Goal: Information Seeking & Learning: Find specific fact

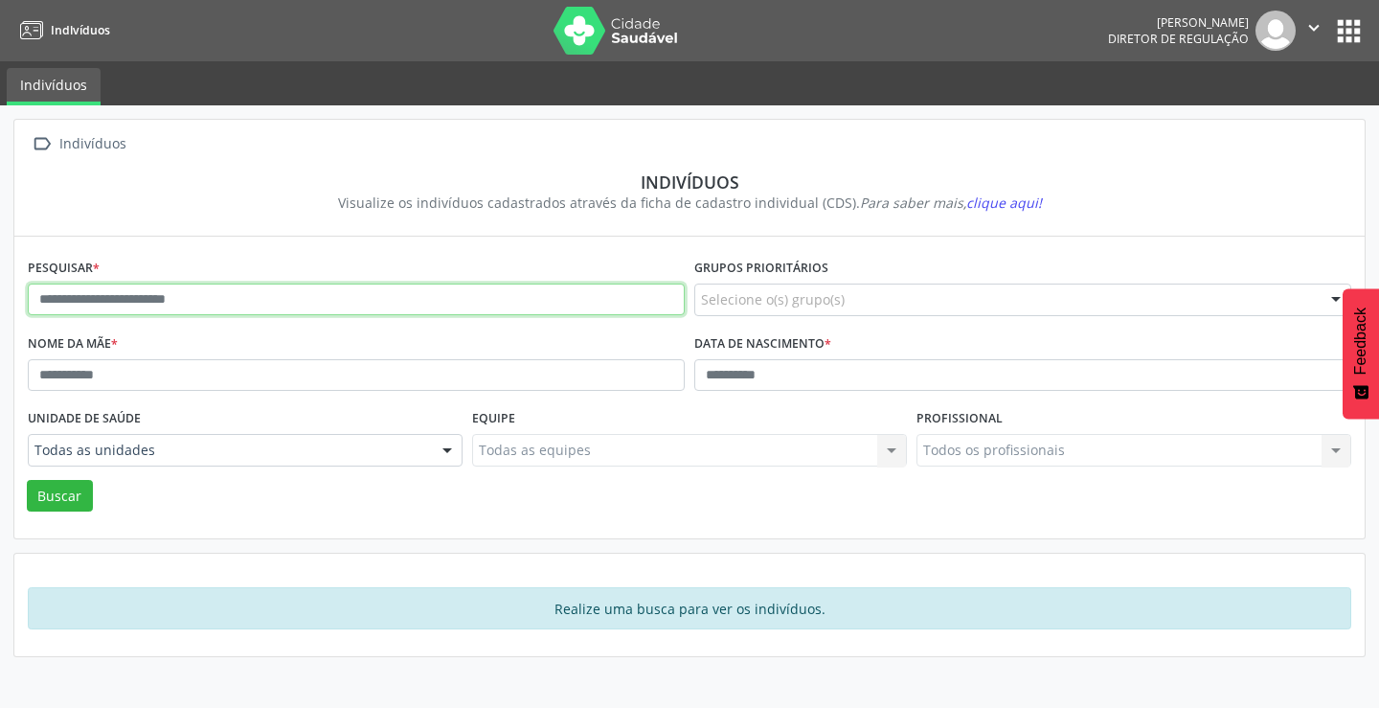
click at [218, 301] on input "text" at bounding box center [356, 300] width 657 height 33
click at [27, 480] on button "Buscar" at bounding box center [60, 496] width 66 height 33
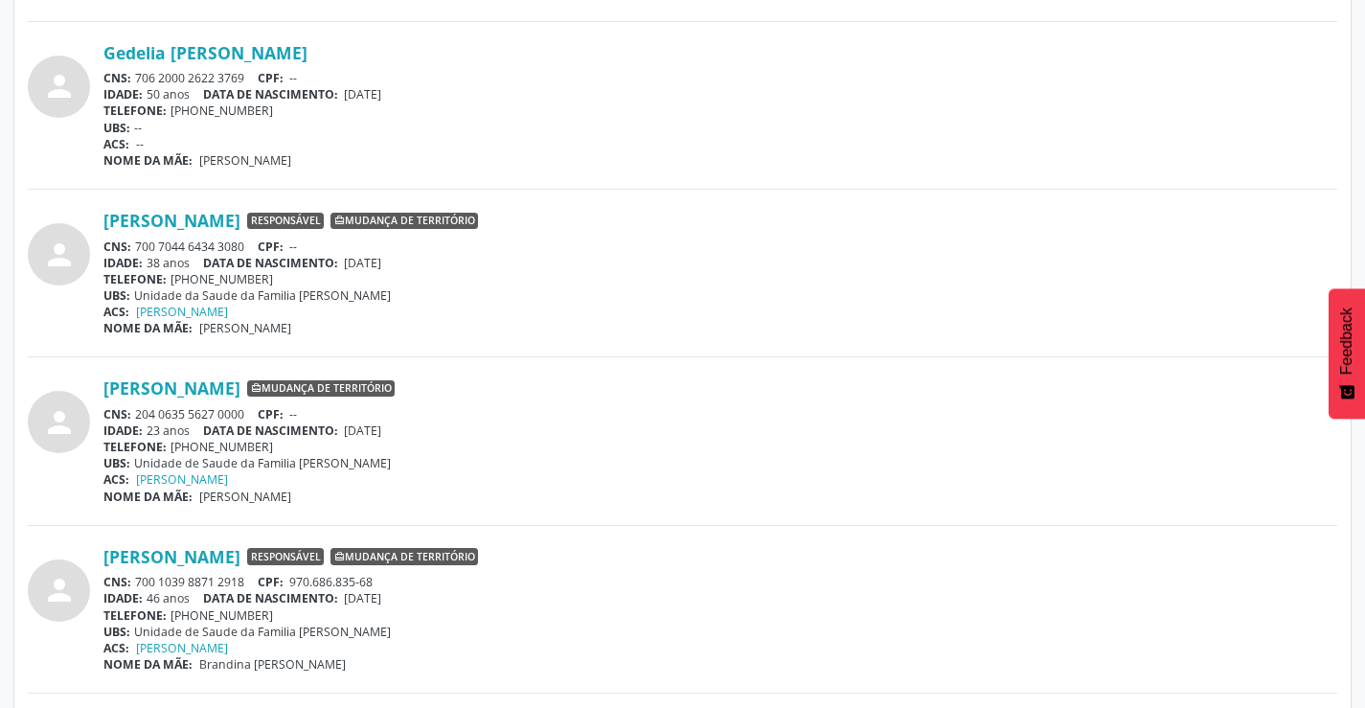
scroll to position [1437, 0]
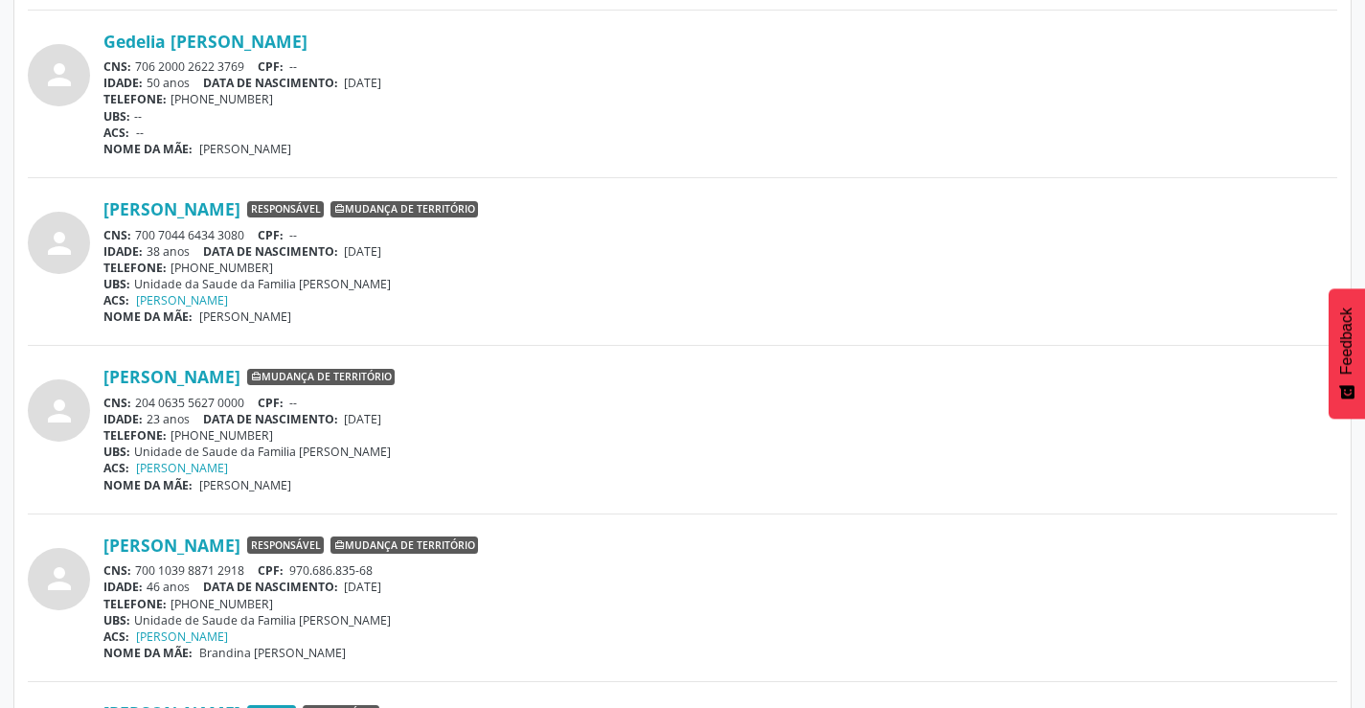
drag, startPoint x: 254, startPoint y: 567, endPoint x: 138, endPoint y: 570, distance: 115.9
click at [138, 570] on div "CNS: 700 1039 8871 2918 CPF: 970.686.835-68" at bounding box center [720, 570] width 1234 height 16
copy div "700 1039 8871 2918"
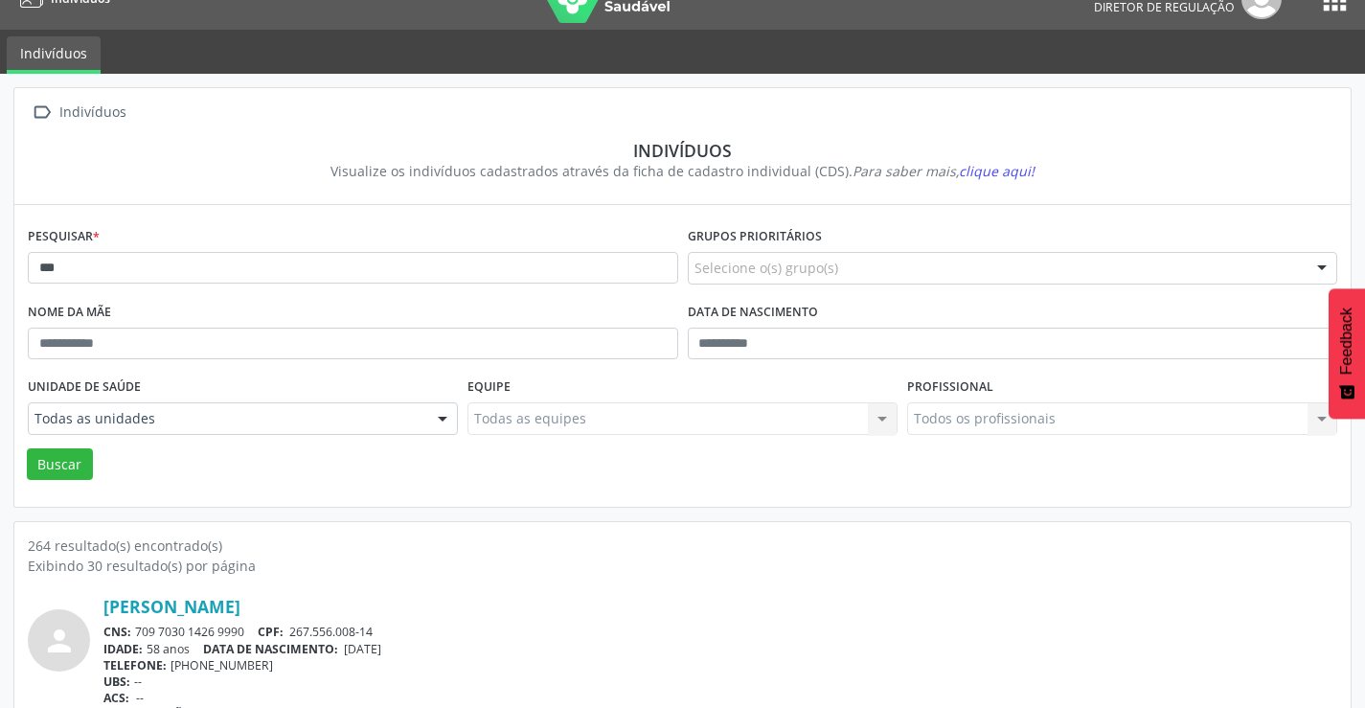
scroll to position [0, 0]
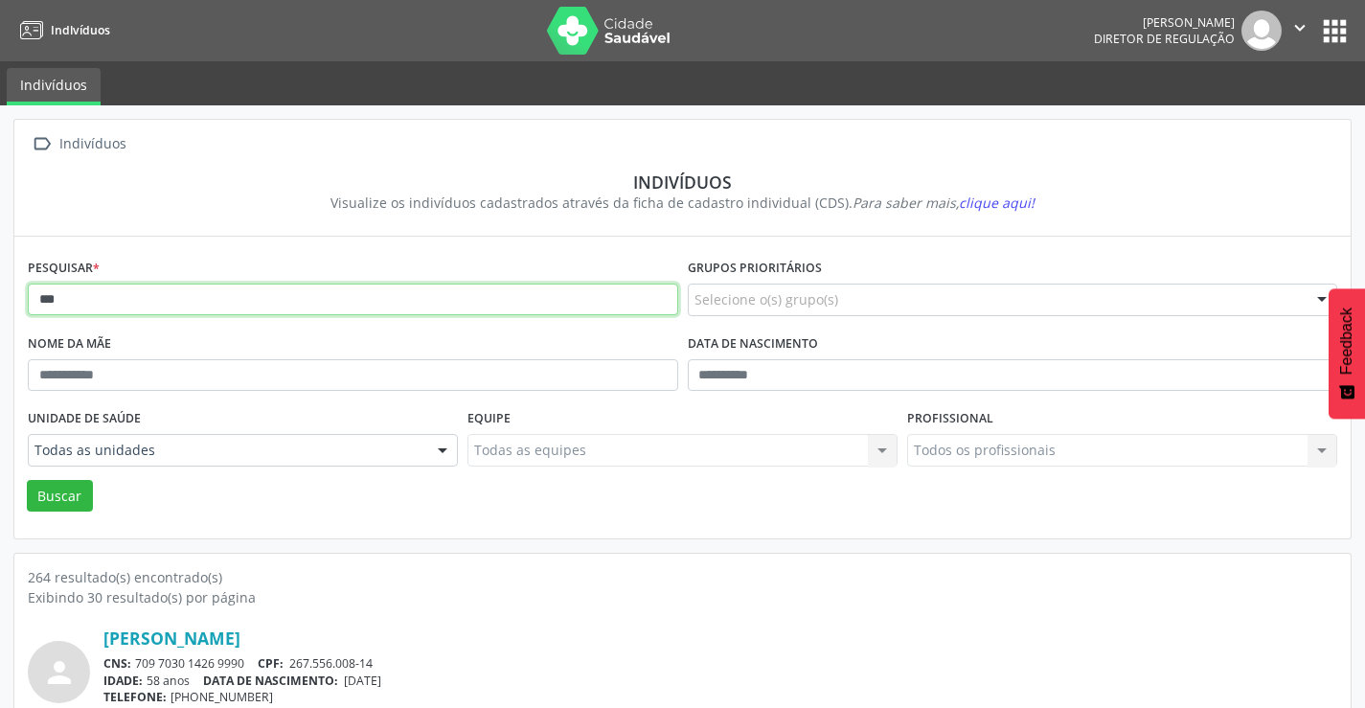
click at [249, 295] on input "***" at bounding box center [353, 300] width 650 height 33
type input "*"
click at [27, 480] on button "Buscar" at bounding box center [60, 496] width 66 height 33
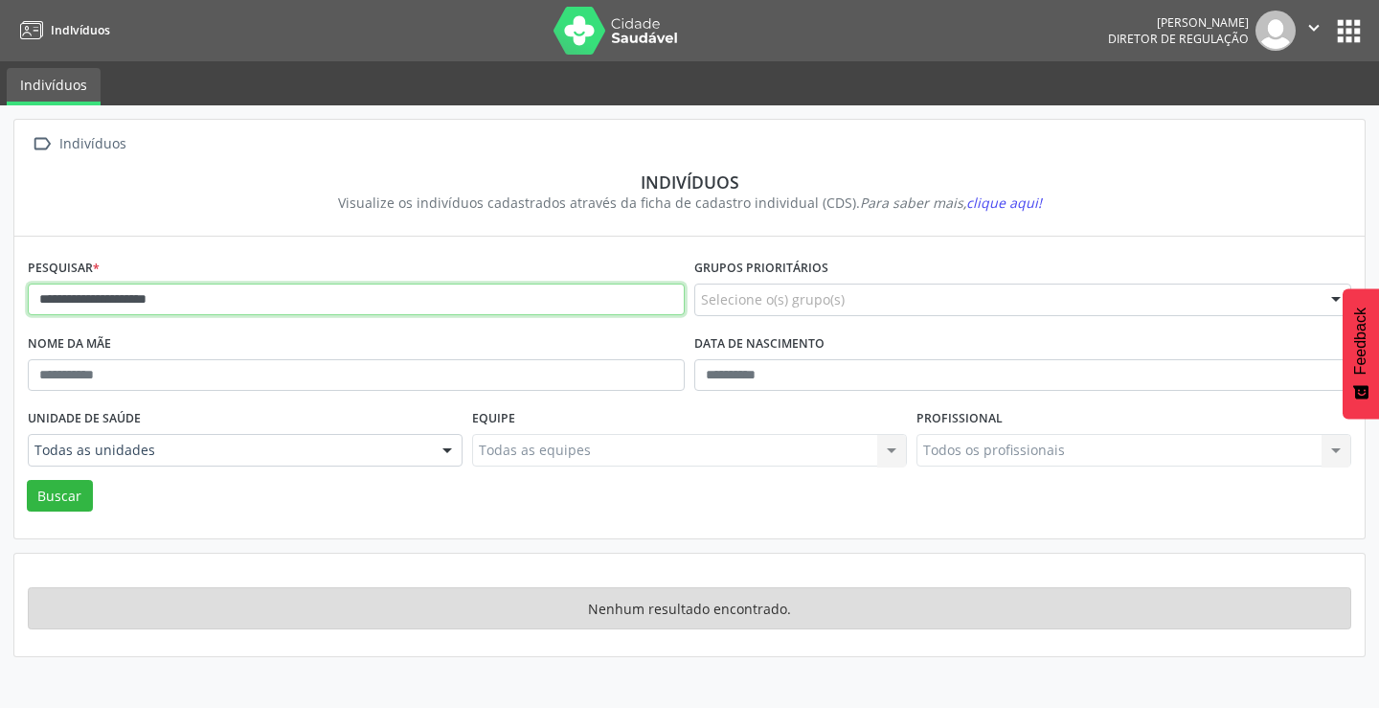
click at [207, 293] on input "**********" at bounding box center [356, 300] width 657 height 33
click at [27, 480] on button "Buscar" at bounding box center [60, 496] width 66 height 33
click at [337, 300] on input "**********" at bounding box center [356, 300] width 657 height 33
type input "*"
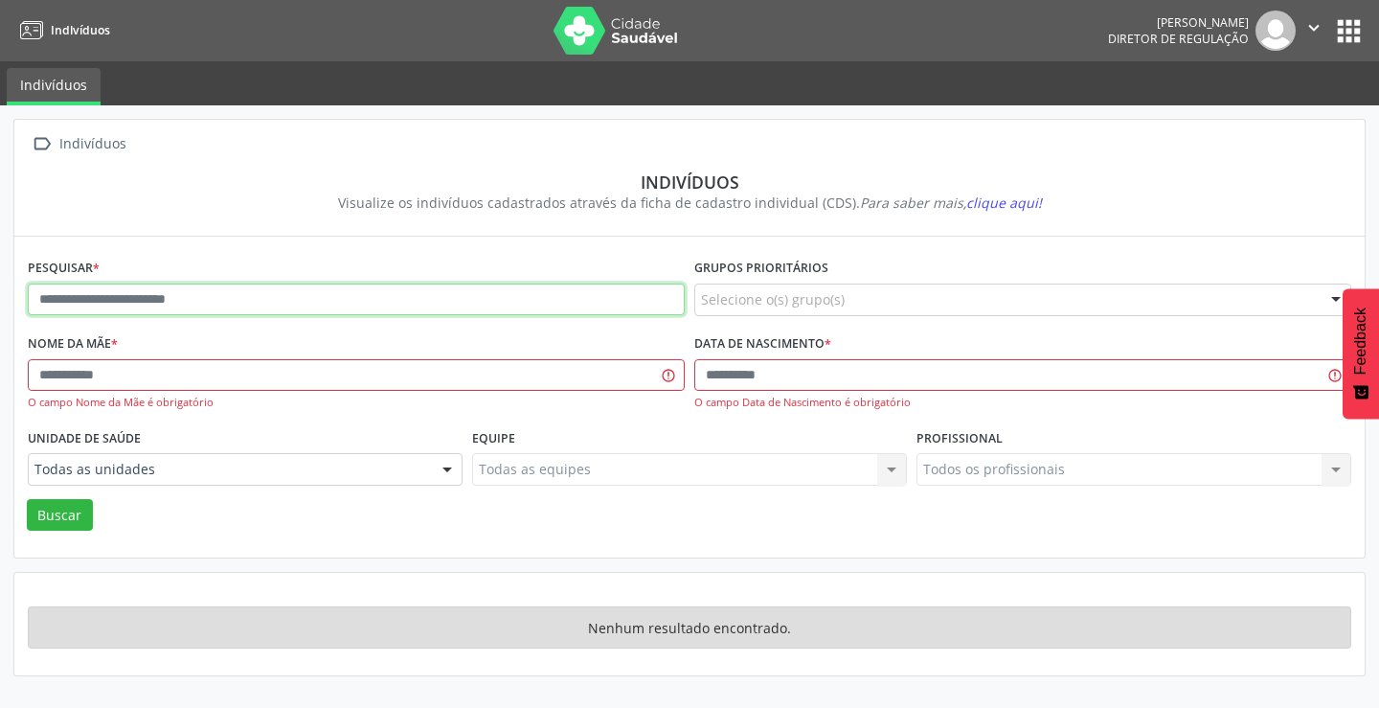
paste input "**********"
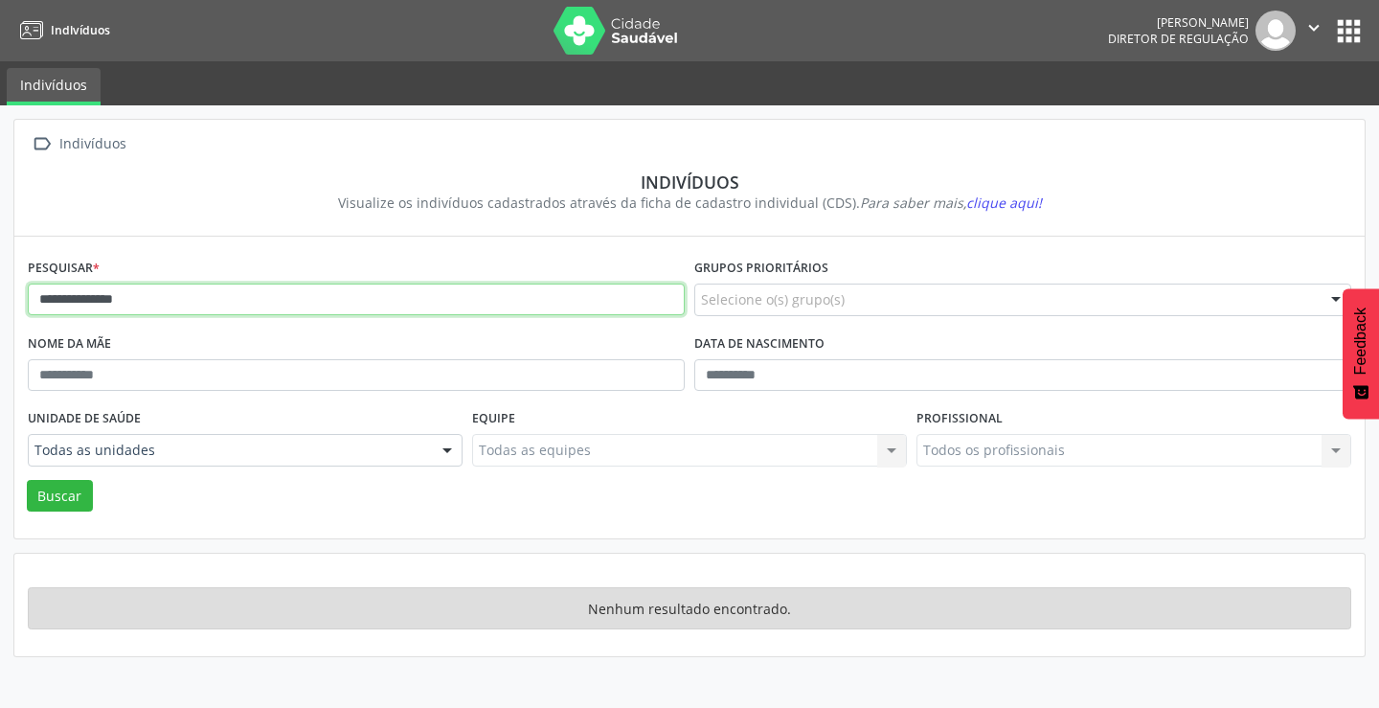
click at [205, 299] on input "**********" at bounding box center [356, 300] width 657 height 33
type input "*"
click at [27, 480] on button "Buscar" at bounding box center [60, 496] width 66 height 33
click at [174, 295] on input "**********" at bounding box center [356, 300] width 657 height 33
click at [27, 480] on button "Buscar" at bounding box center [60, 496] width 66 height 33
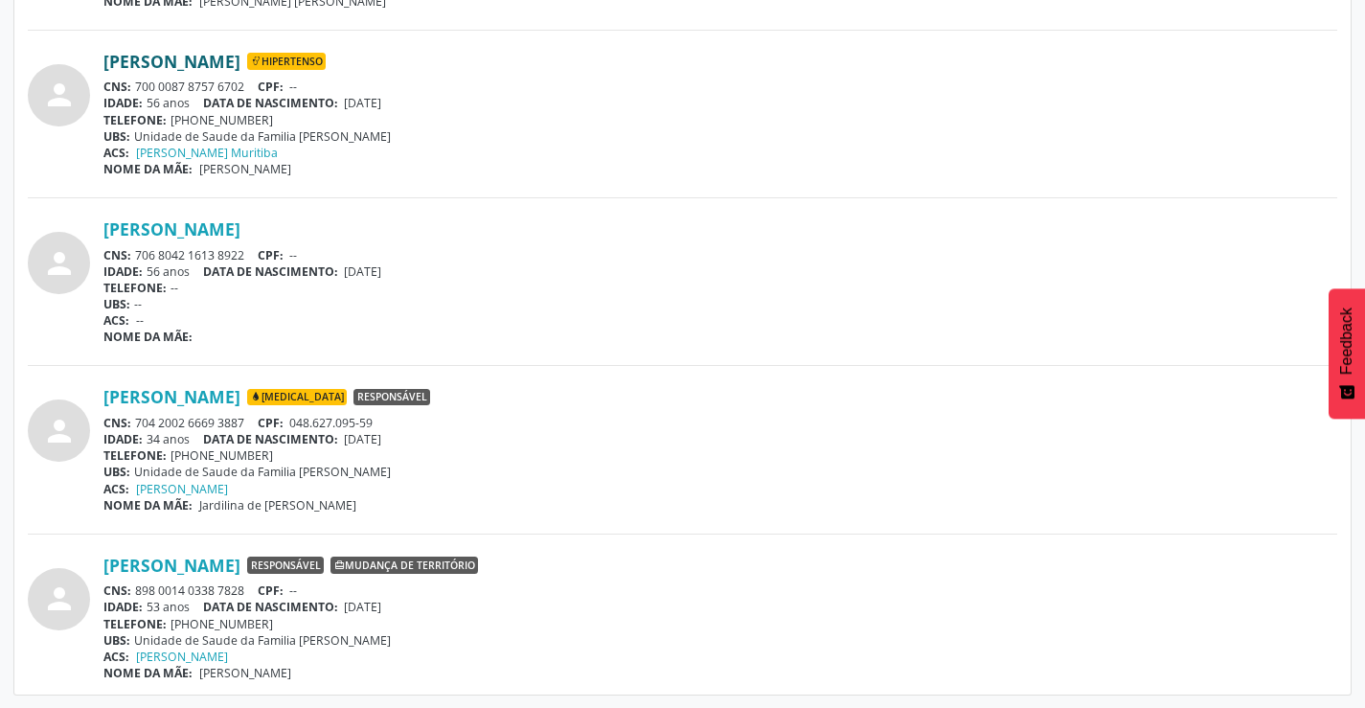
scroll to position [1921, 0]
drag, startPoint x: 247, startPoint y: 588, endPoint x: 137, endPoint y: 590, distance: 110.2
click at [137, 590] on div "CNS: 898 0014 0338 7828 CPF: --" at bounding box center [720, 589] width 1234 height 16
copy div "898 0014 0338 7828"
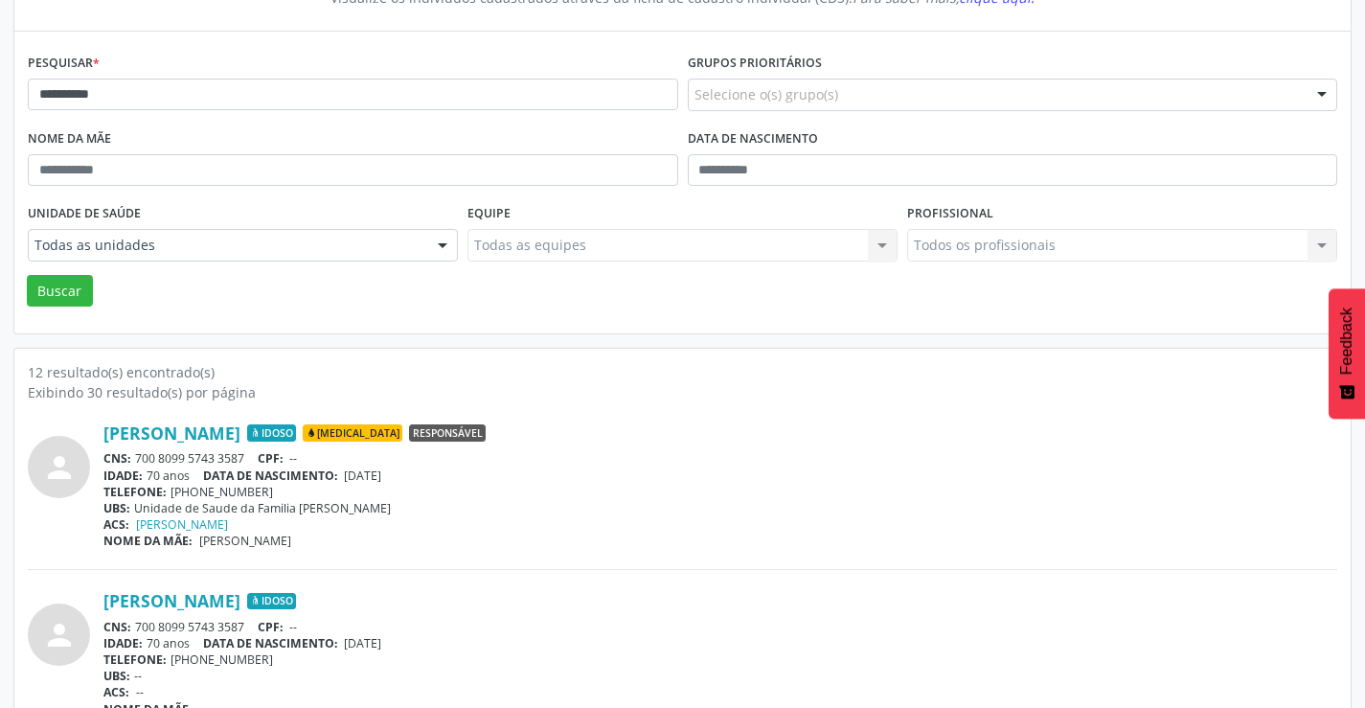
scroll to position [0, 0]
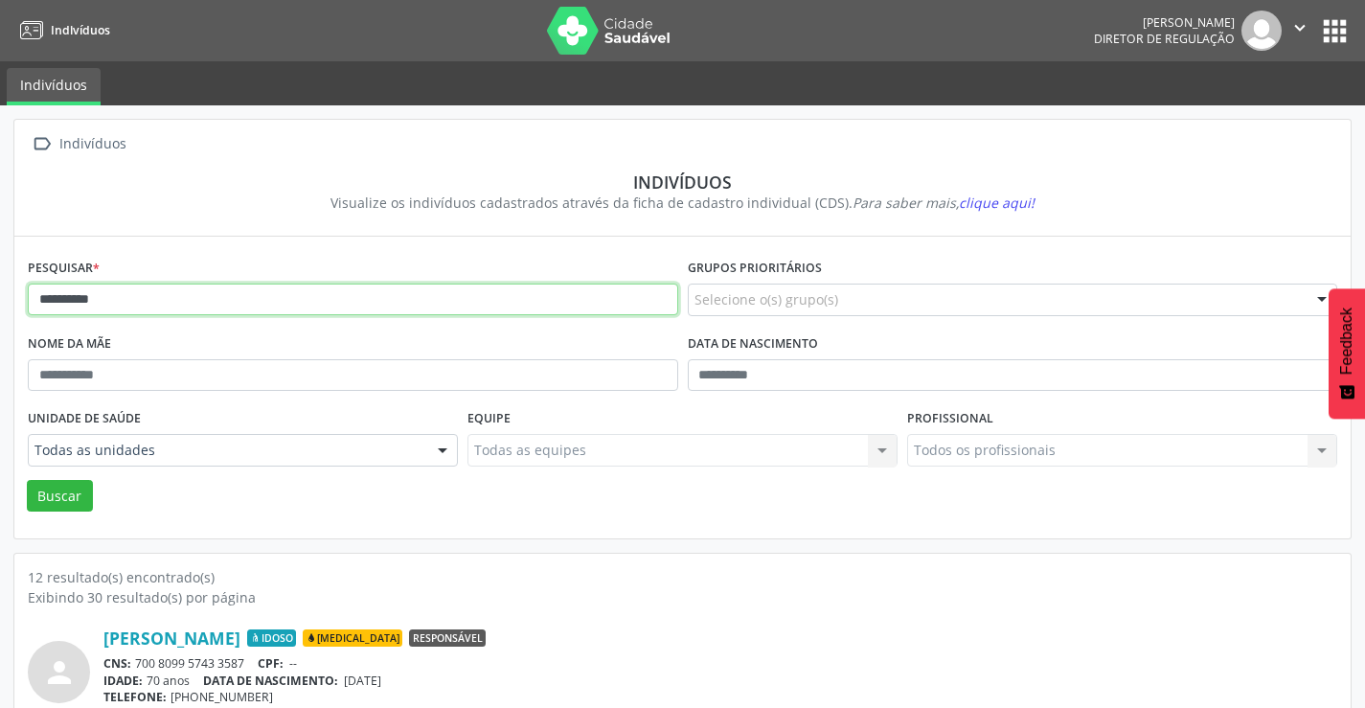
click at [236, 297] on input "*********" at bounding box center [353, 300] width 650 height 33
type input "*"
click at [27, 480] on button "Buscar" at bounding box center [60, 496] width 66 height 33
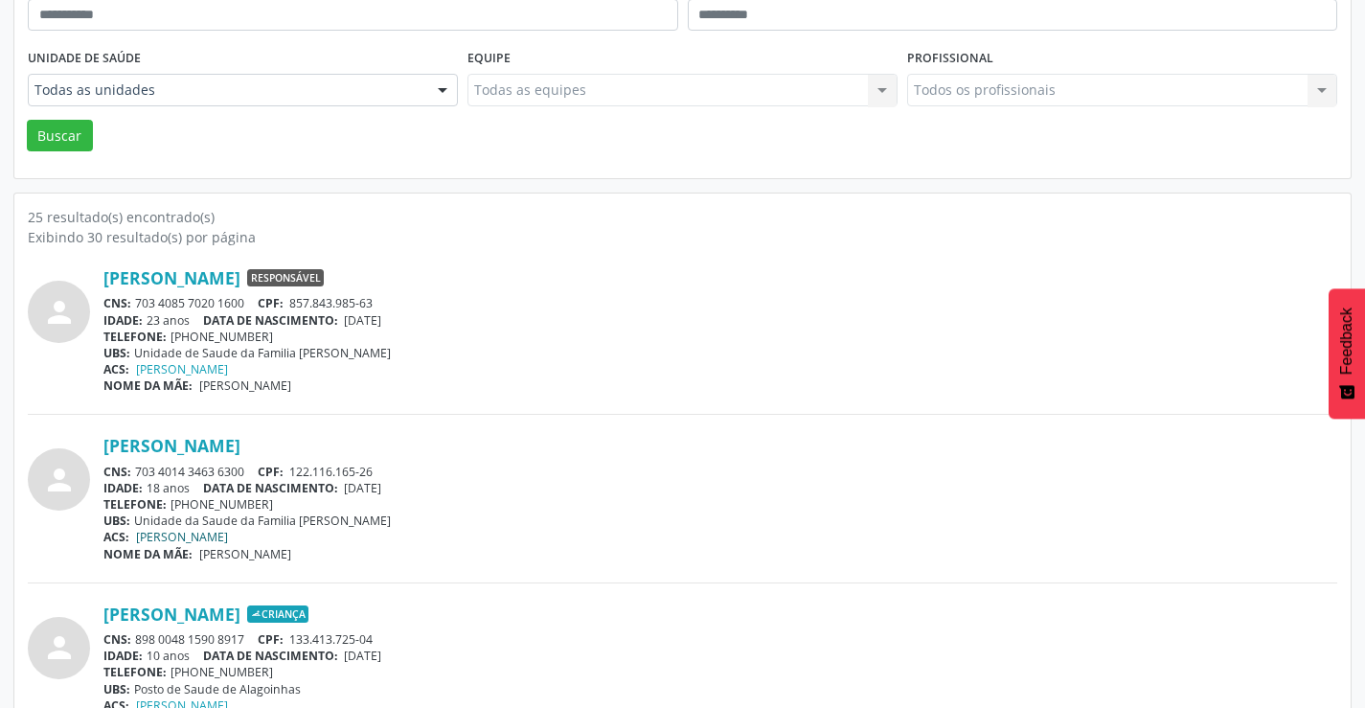
scroll to position [383, 0]
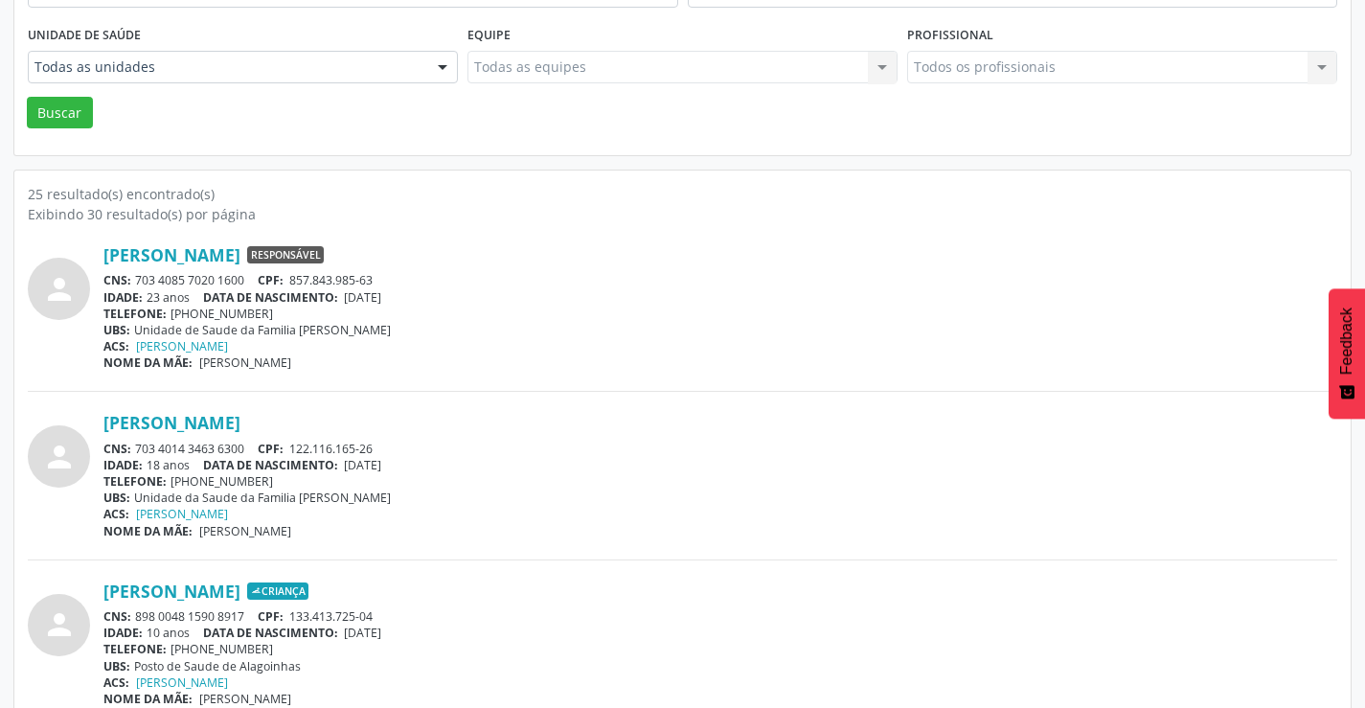
drag, startPoint x: 251, startPoint y: 448, endPoint x: 136, endPoint y: 448, distance: 114.9
click at [136, 448] on div "CNS: 703 4014 3463 6300 CPF: 122.116.165-26" at bounding box center [720, 449] width 1234 height 16
copy div "703 4014 3463 6300"
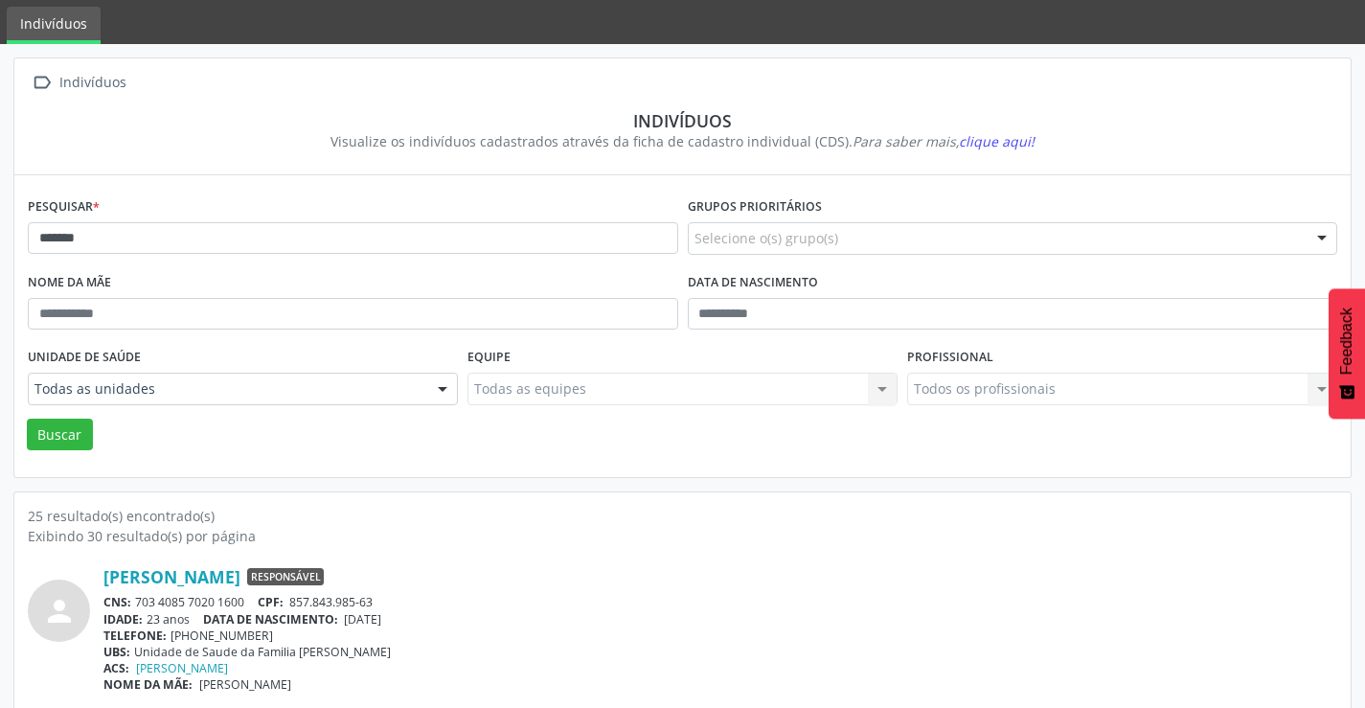
scroll to position [0, 0]
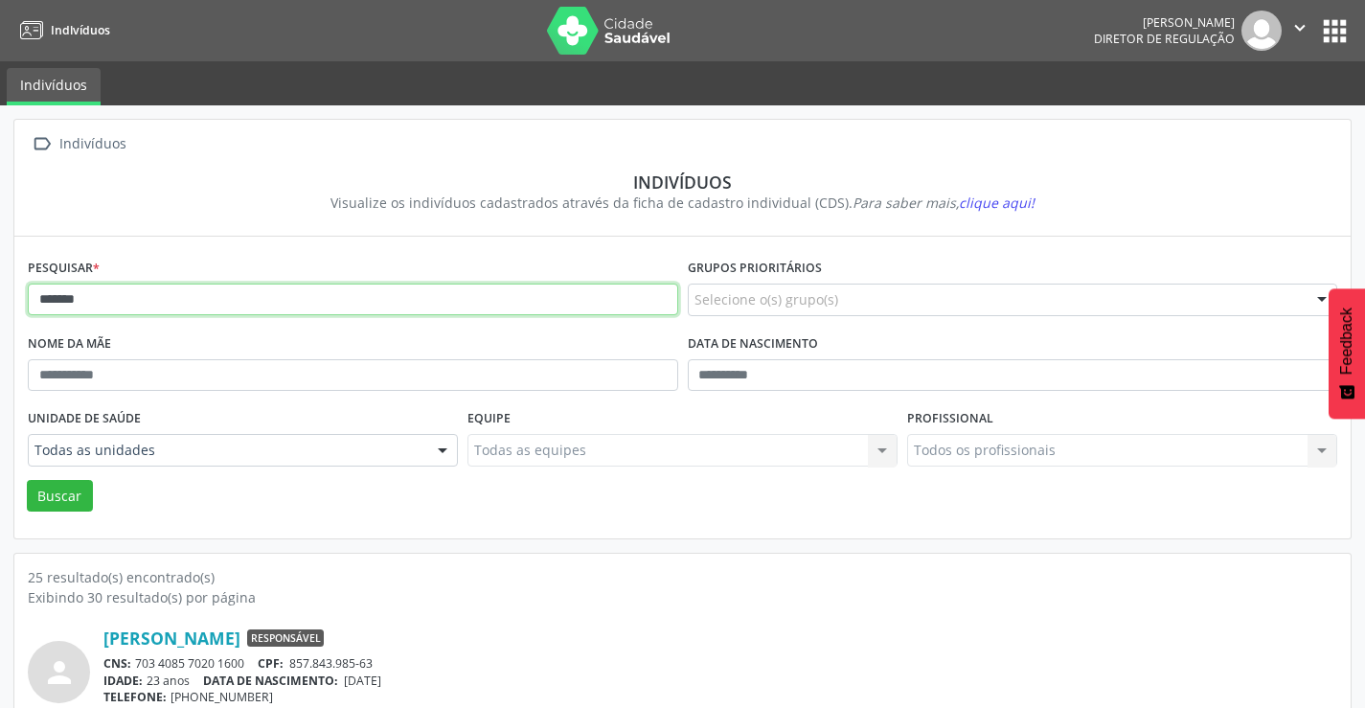
click at [234, 302] on input "*******" at bounding box center [353, 300] width 650 height 33
type input "*"
click at [27, 480] on button "Buscar" at bounding box center [60, 496] width 66 height 33
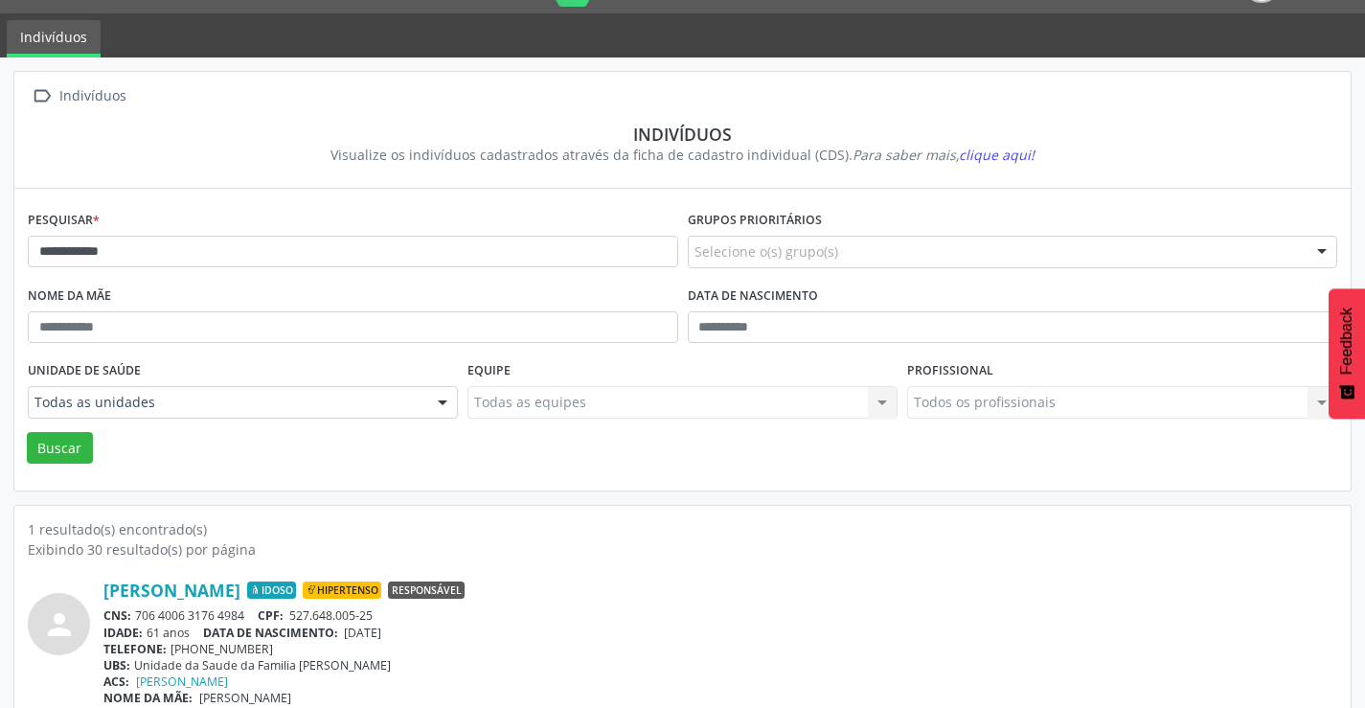
scroll to position [74, 0]
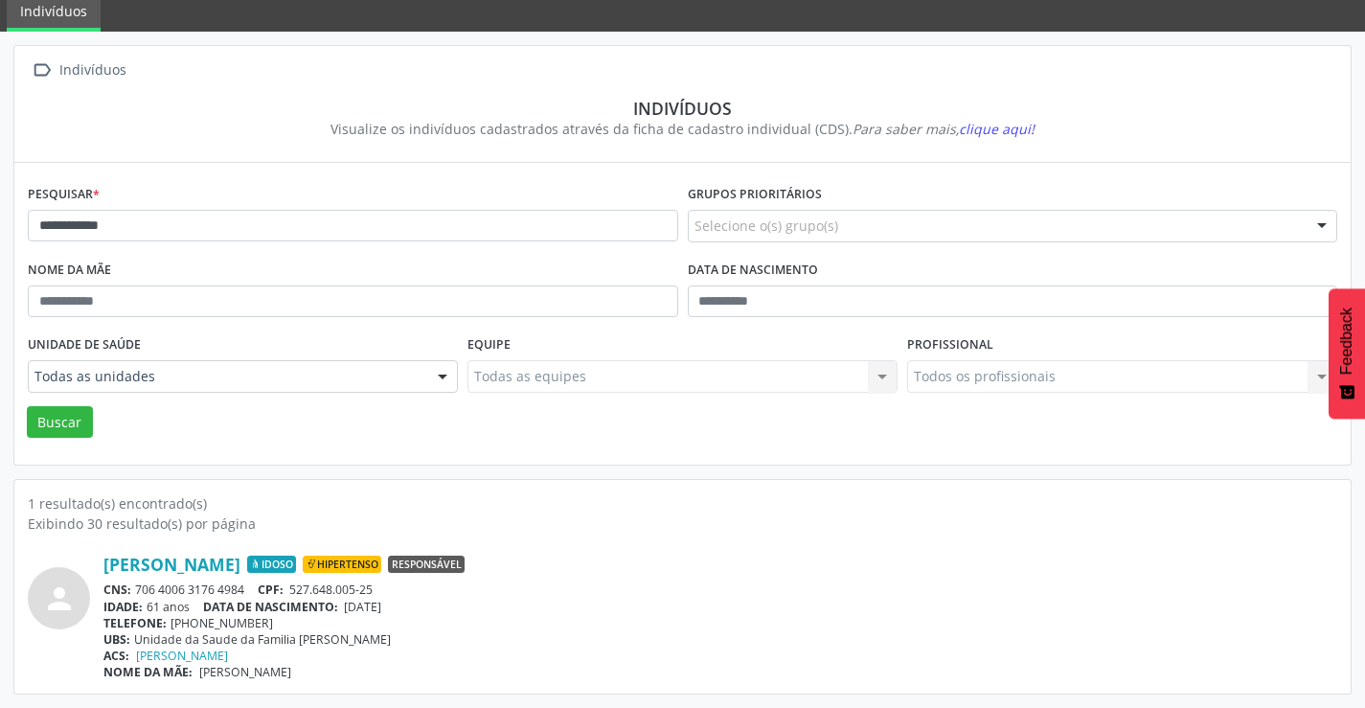
drag, startPoint x: 253, startPoint y: 587, endPoint x: 139, endPoint y: 594, distance: 114.2
click at [139, 594] on div "CNS: 706 4006 3176 4984 CPF: 527.648.005-25" at bounding box center [720, 589] width 1234 height 16
copy div "706 4006 3176 4984"
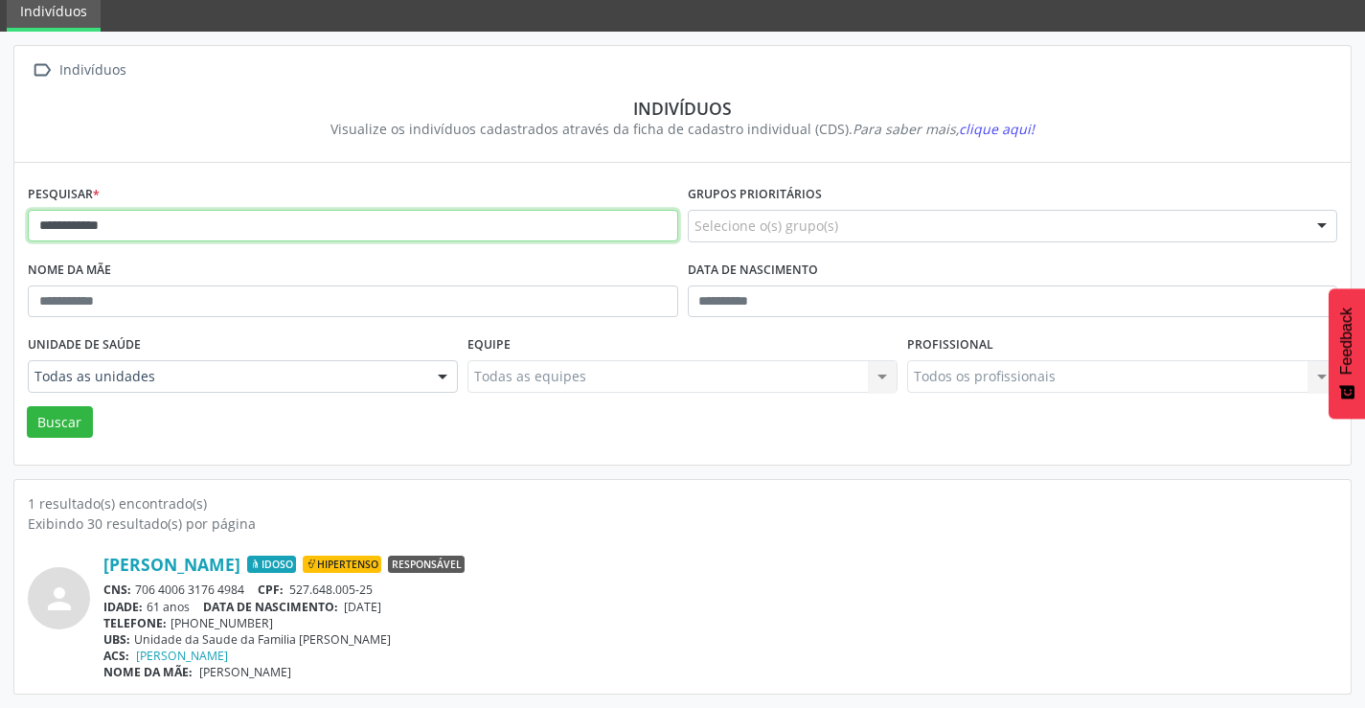
click at [307, 224] on input "**********" at bounding box center [353, 226] width 650 height 33
type input "*"
click at [27, 406] on button "Buscar" at bounding box center [60, 422] width 66 height 33
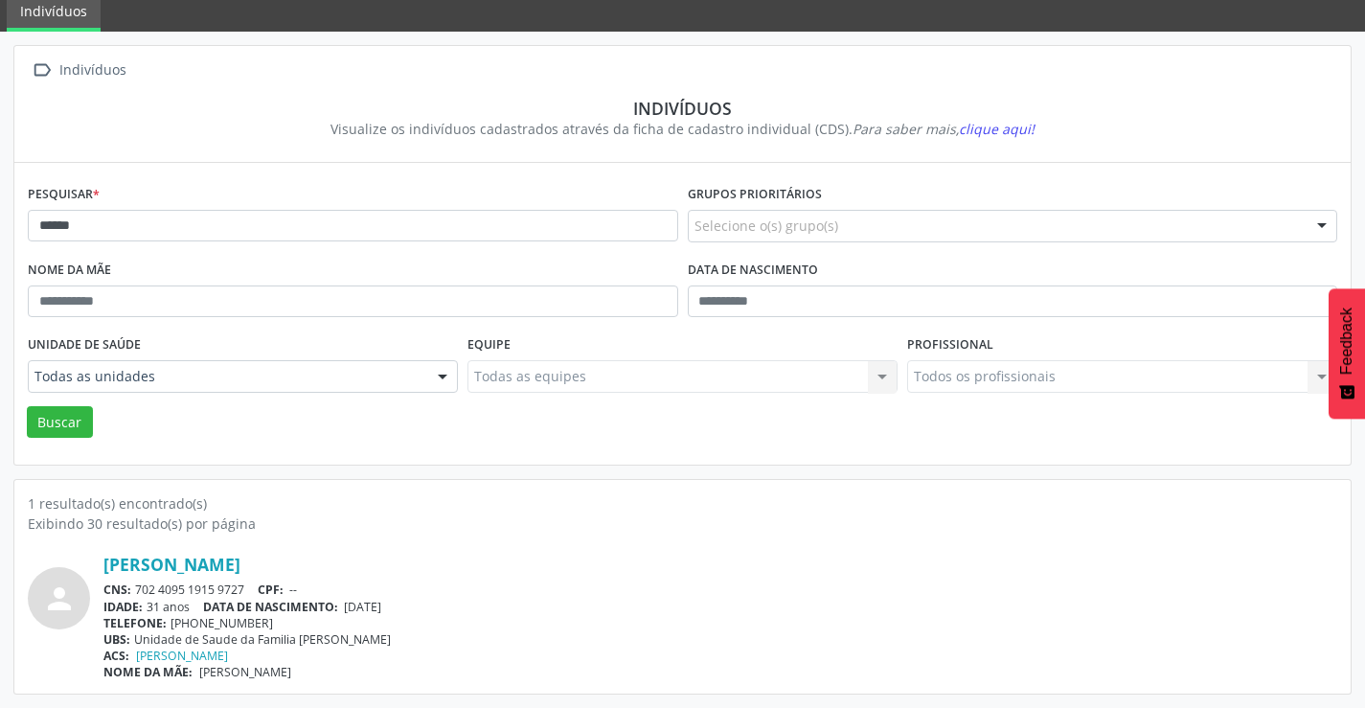
drag, startPoint x: 250, startPoint y: 590, endPoint x: 137, endPoint y: 592, distance: 113.0
click at [139, 594] on div "CNS: 702 4095 1915 9727 CPF: --" at bounding box center [720, 589] width 1234 height 16
copy div "702 4095 1915 9727"
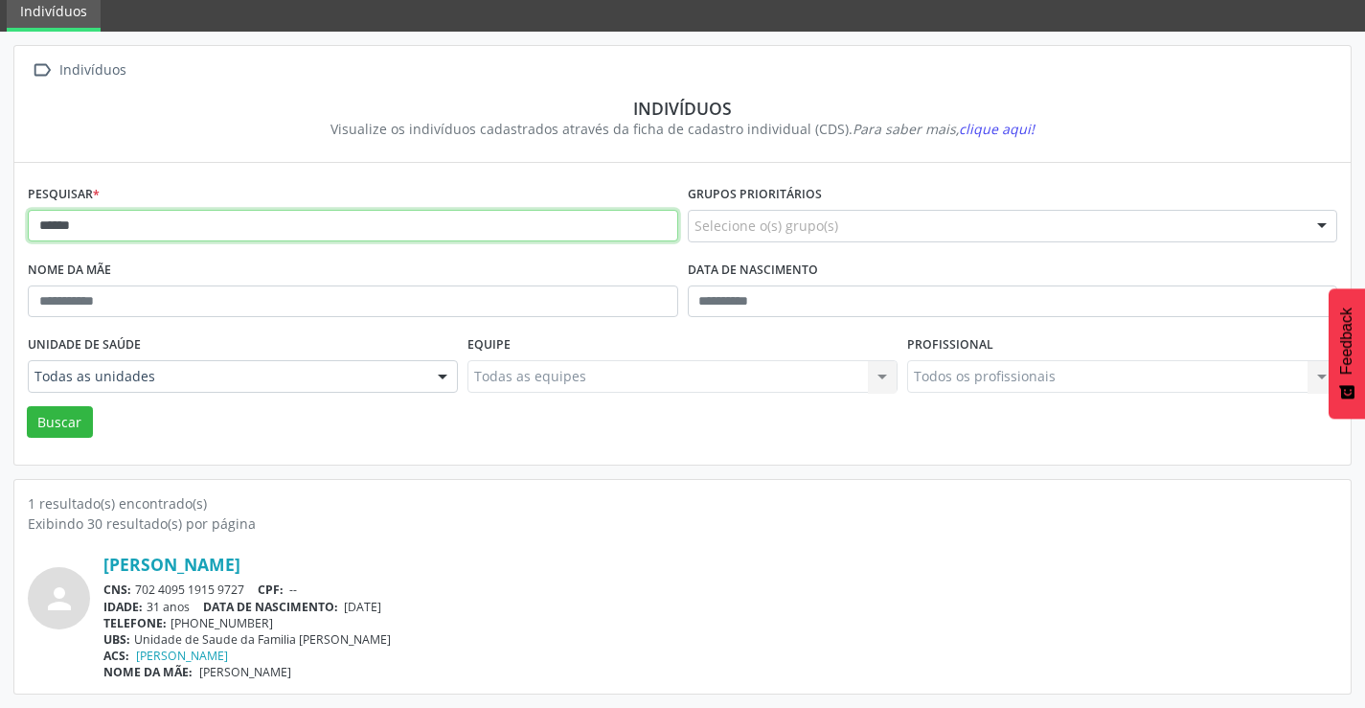
click at [199, 226] on input "******" at bounding box center [353, 226] width 650 height 33
type input "*"
click at [27, 406] on button "Buscar" at bounding box center [60, 422] width 66 height 33
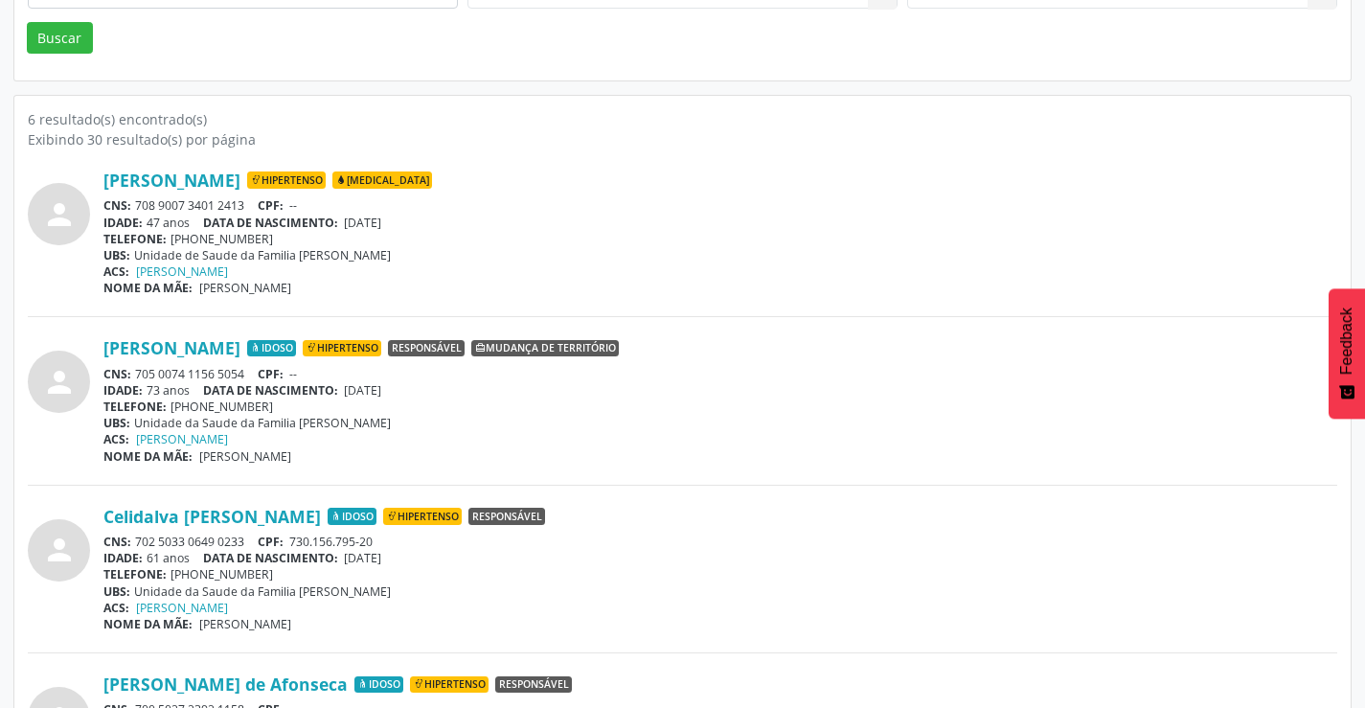
scroll to position [479, 0]
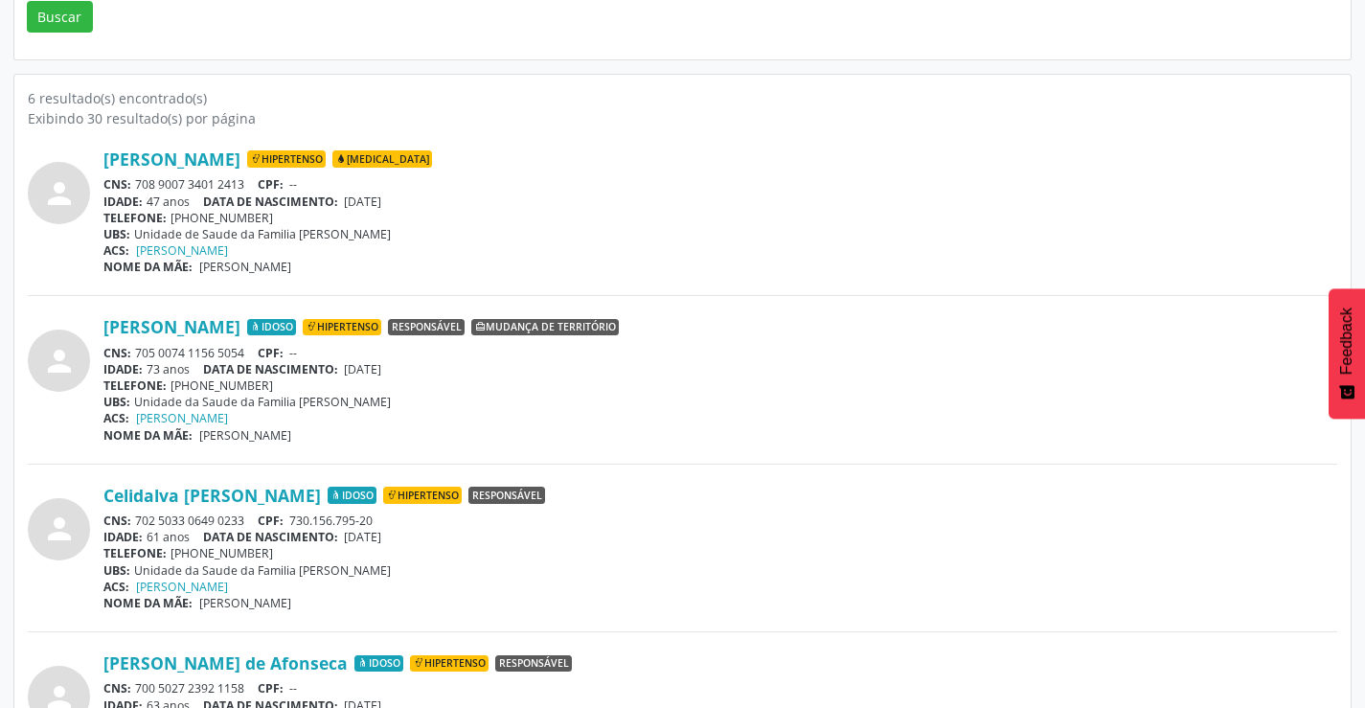
drag, startPoint x: 253, startPoint y: 517, endPoint x: 286, endPoint y: 553, distance: 48.8
click at [286, 553] on div "Celidalva [PERSON_NAME] Idoso Hipertenso Responsável CNS: 702 5033 0649 0233 CP…" at bounding box center [720, 548] width 1234 height 126
click at [235, 548] on div "TELEFONE: [PHONE_NUMBER]" at bounding box center [720, 553] width 1234 height 16
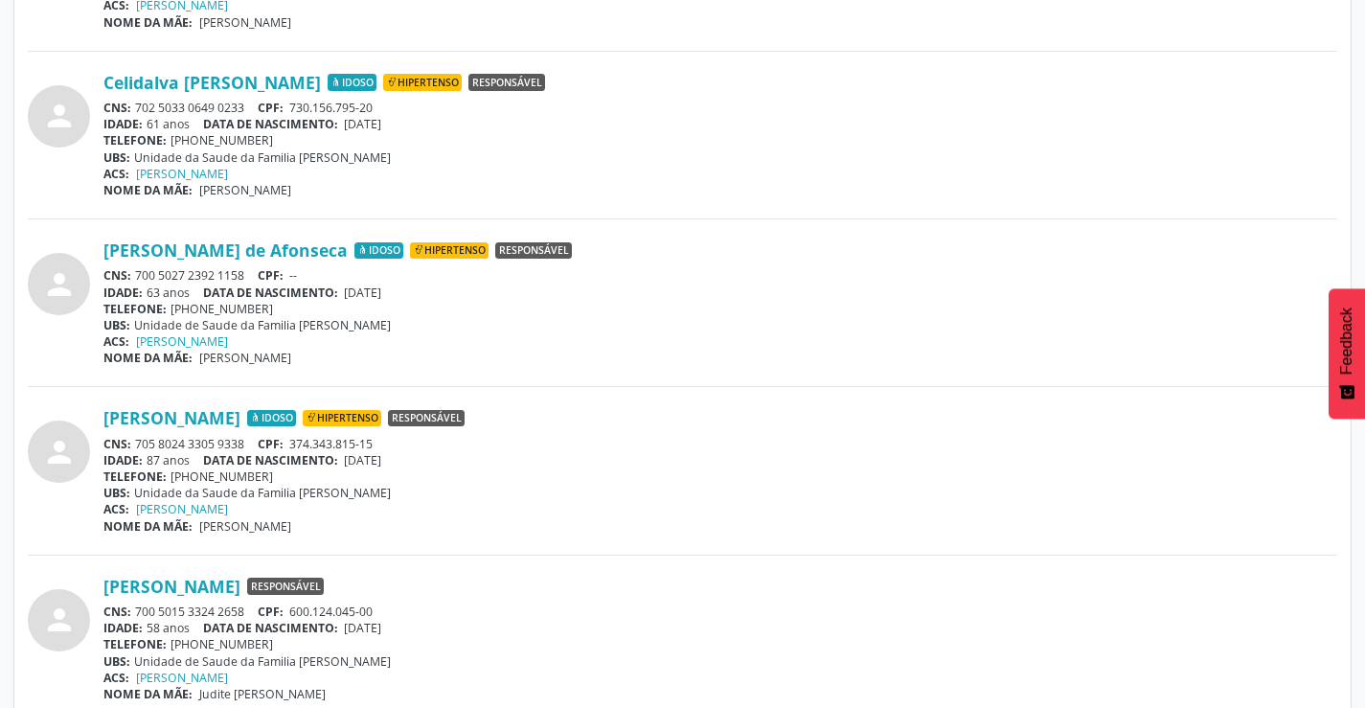
scroll to position [914, 0]
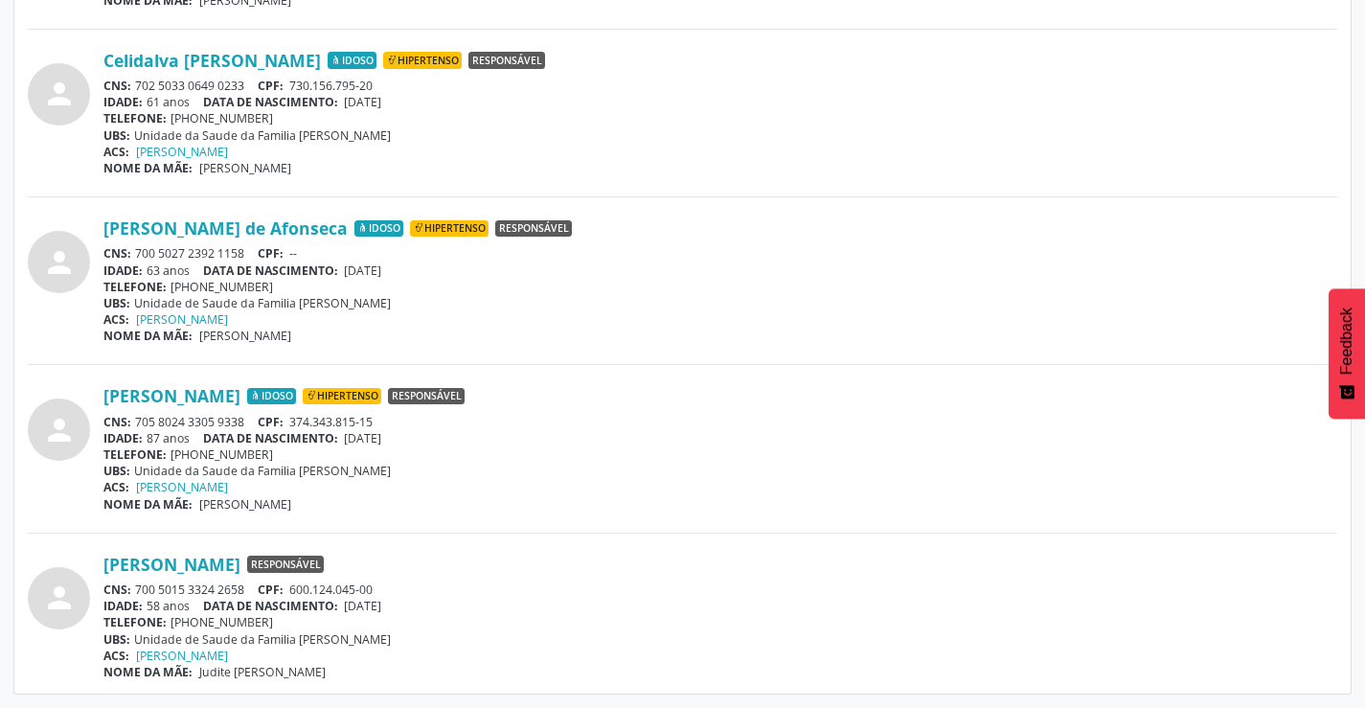
drag, startPoint x: 256, startPoint y: 585, endPoint x: 132, endPoint y: 590, distance: 123.6
click at [132, 590] on div "CNS: 700 5015 3324 2658 CPF: 600.124.045-00" at bounding box center [720, 589] width 1234 height 16
copy div "700 5015 3324 2658"
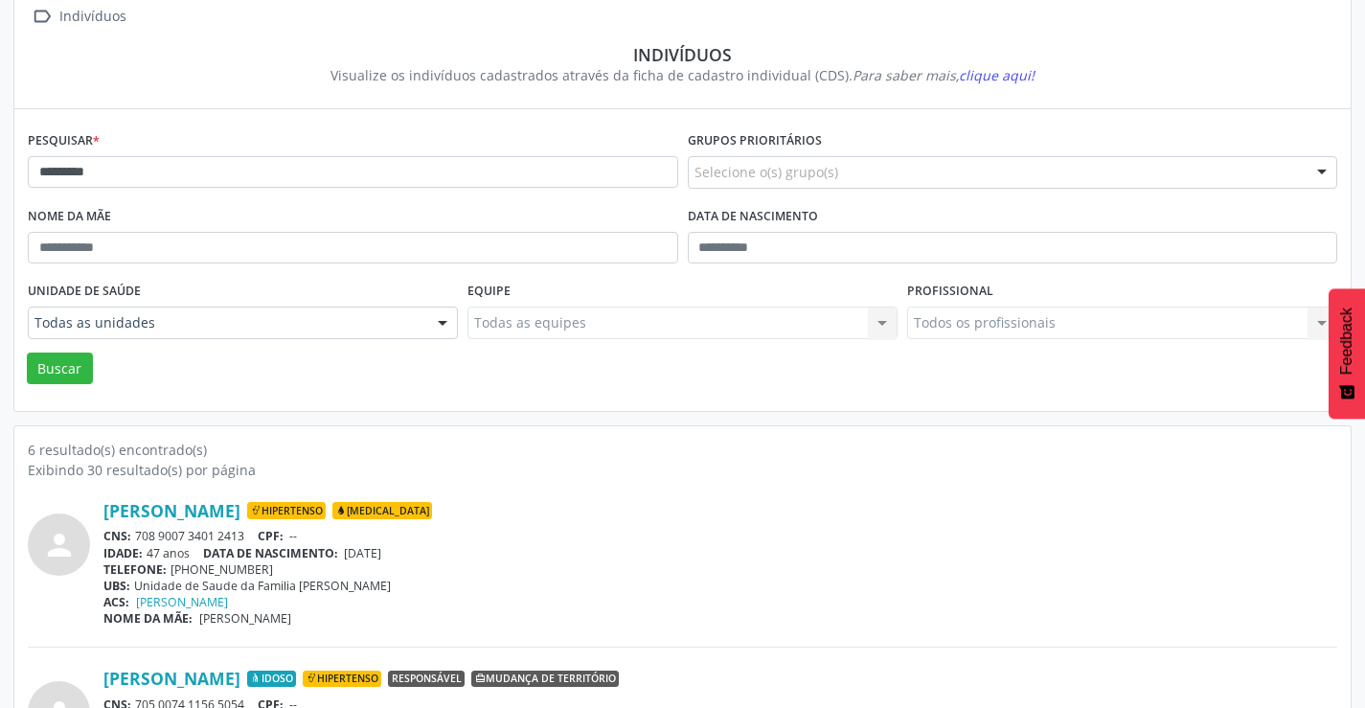
scroll to position [0, 0]
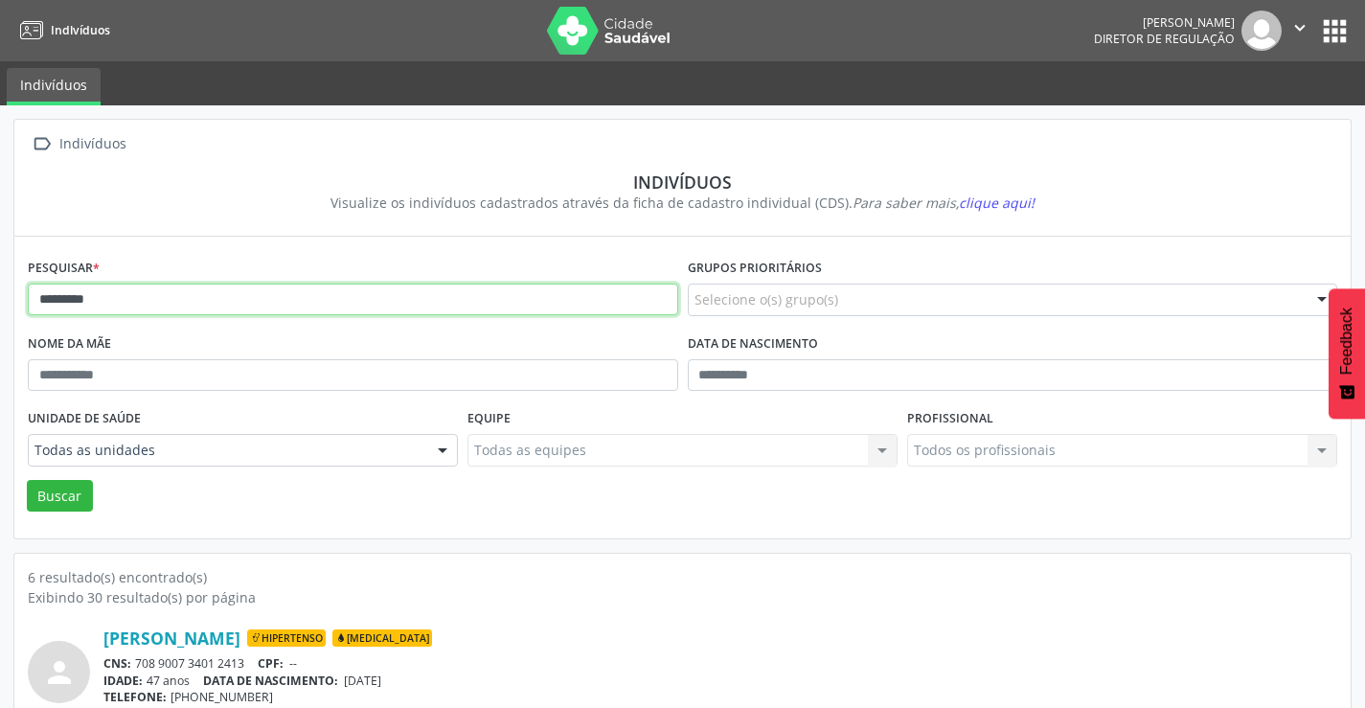
click at [214, 291] on input "*********" at bounding box center [353, 300] width 650 height 33
type input "*"
click at [27, 480] on button "Buscar" at bounding box center [60, 496] width 66 height 33
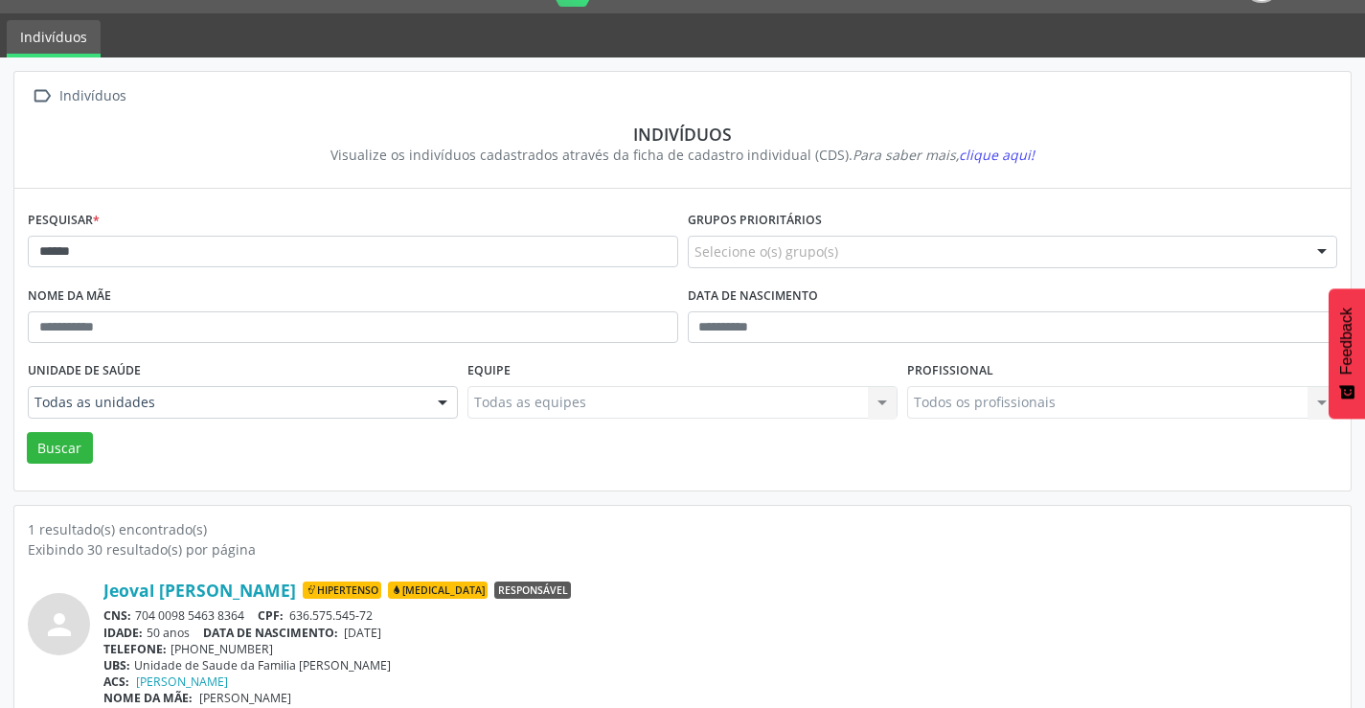
scroll to position [74, 0]
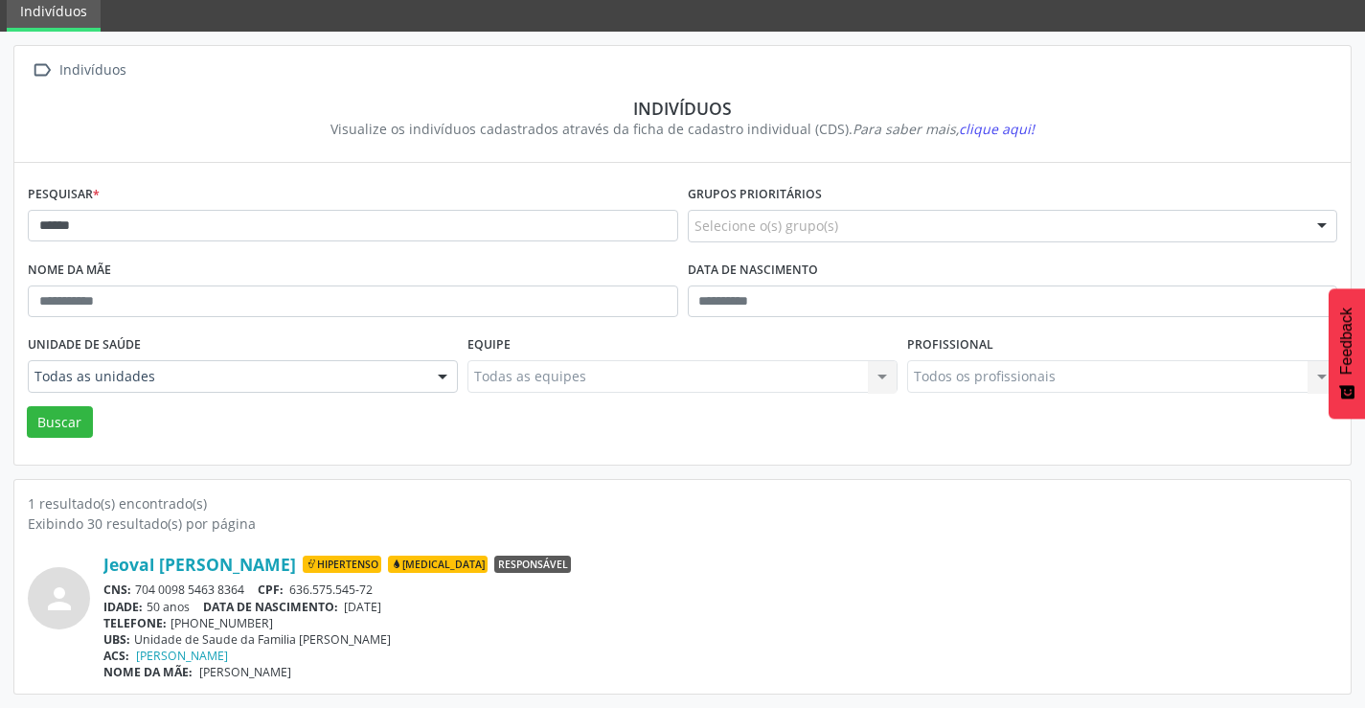
drag, startPoint x: 251, startPoint y: 590, endPoint x: 137, endPoint y: 591, distance: 114.0
click at [137, 591] on div "CNS: 704 0098 5463 8364 CPF: 636.575.545-72" at bounding box center [720, 589] width 1234 height 16
copy div "704 0098 5463 8364"
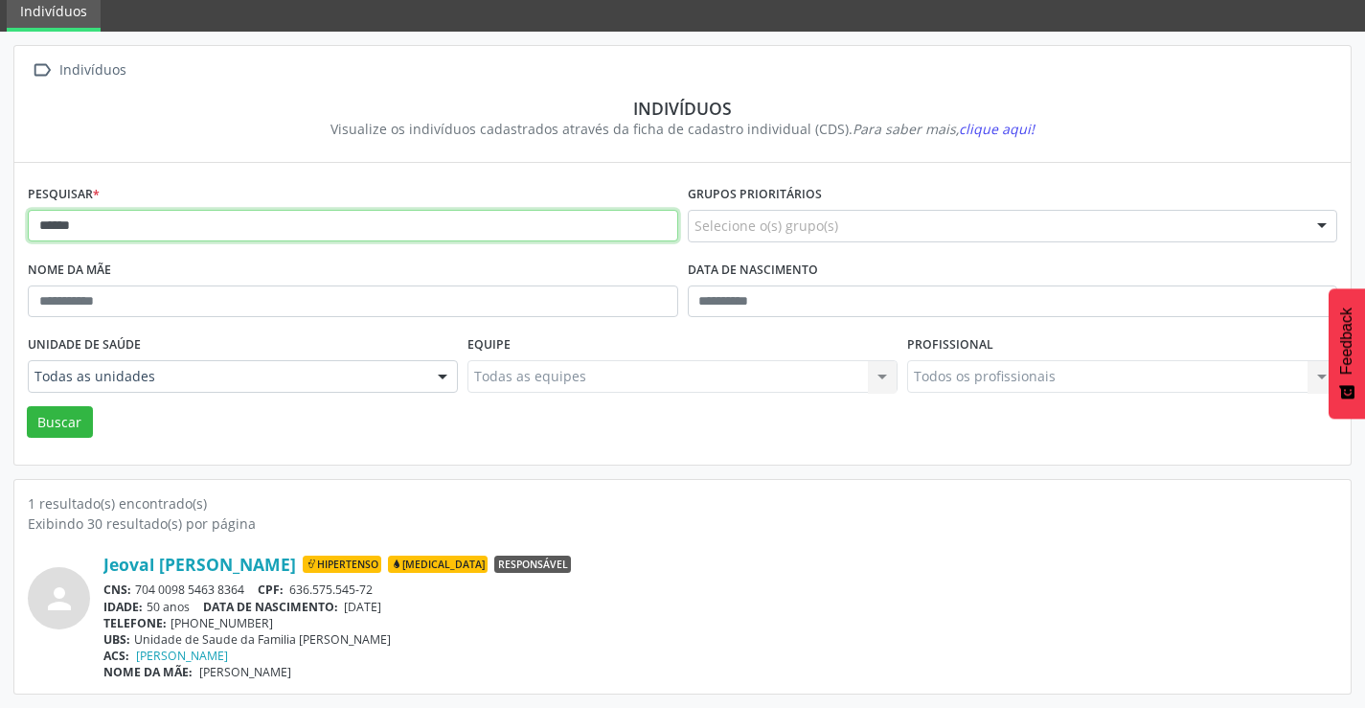
click at [190, 229] on input "******" at bounding box center [353, 226] width 650 height 33
type input "*"
click at [27, 406] on button "Buscar" at bounding box center [60, 422] width 66 height 33
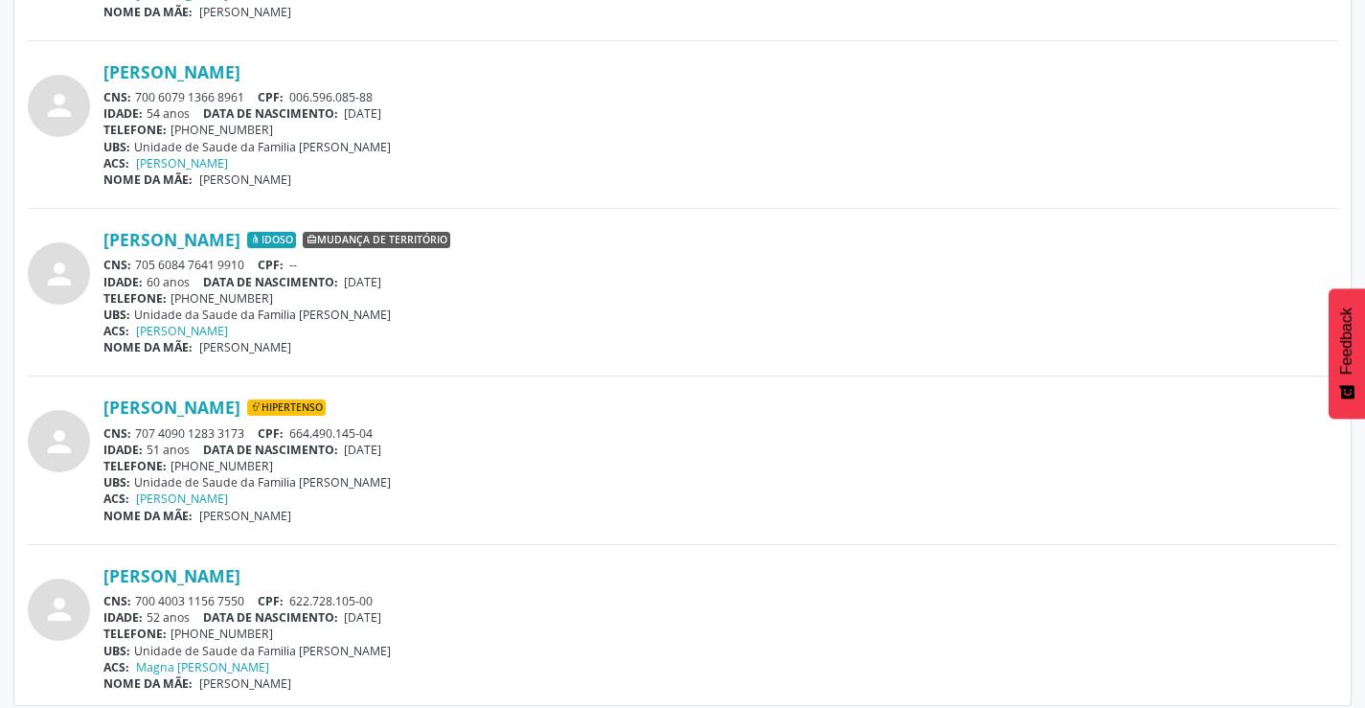
scroll to position [914, 0]
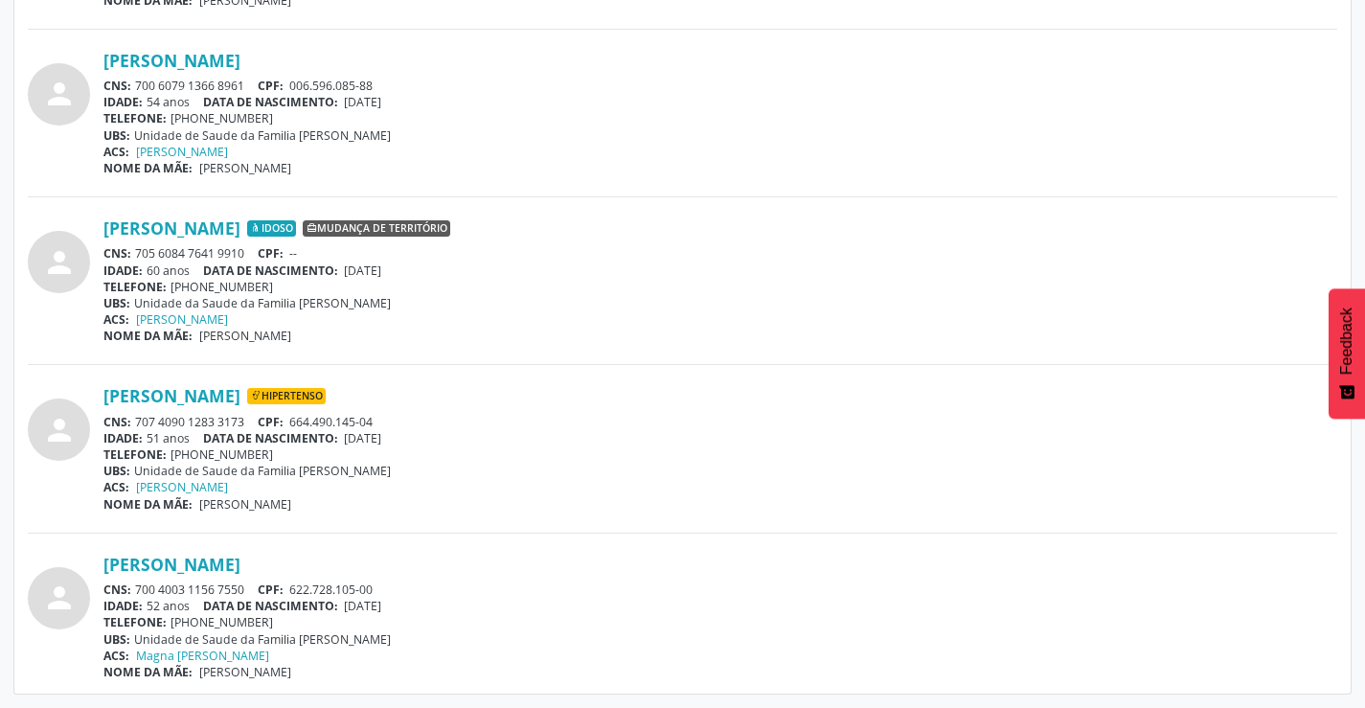
drag, startPoint x: 254, startPoint y: 420, endPoint x: 139, endPoint y: 426, distance: 115.1
click at [139, 426] on div "CNS: 707 4090 1283 3173 CPF: 664.490.145-04" at bounding box center [720, 422] width 1234 height 16
copy div "707 4090 1283 3173"
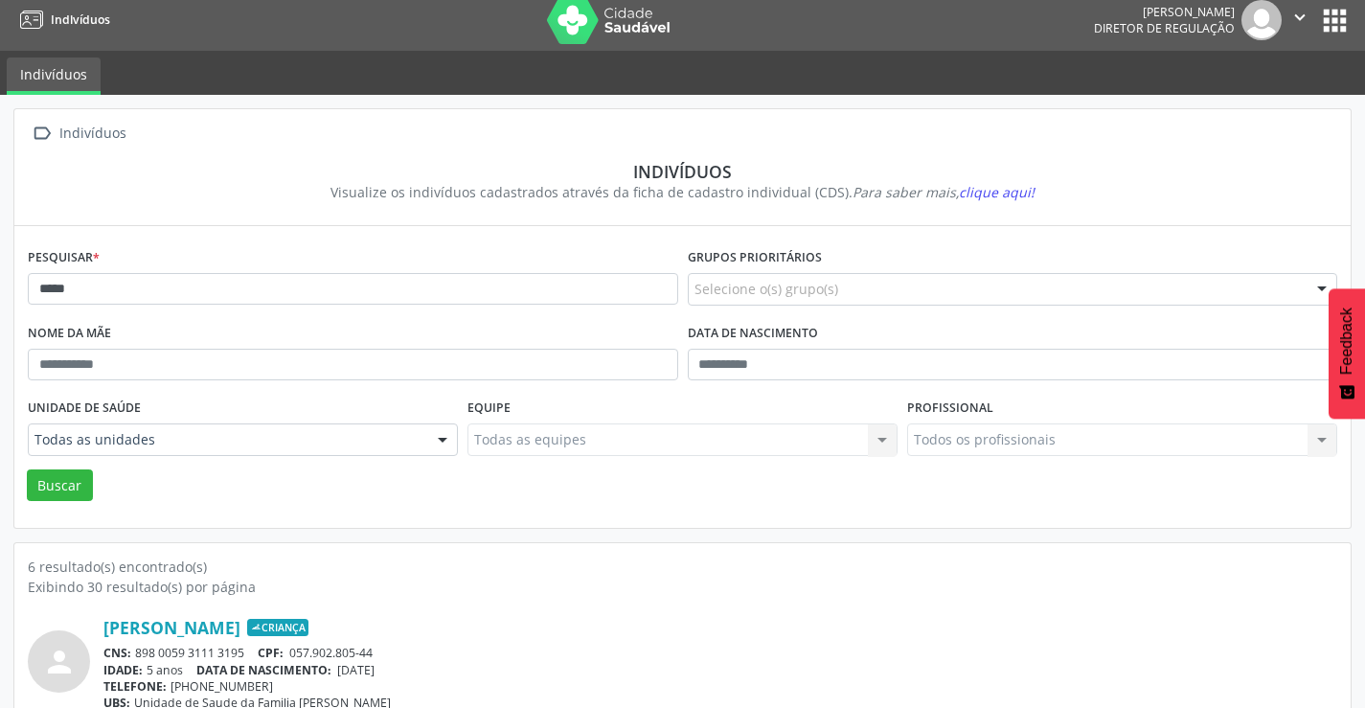
scroll to position [0, 0]
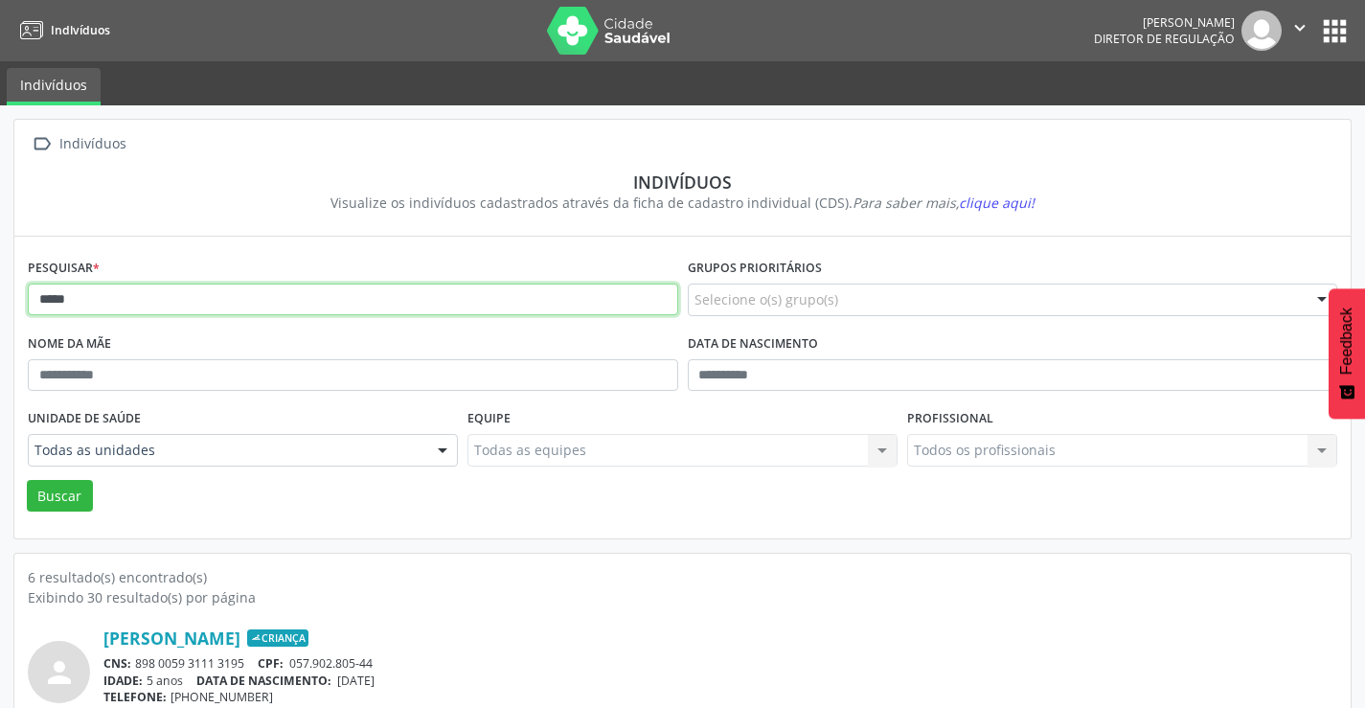
click at [196, 294] on input "*****" at bounding box center [353, 300] width 650 height 33
type input "*"
click at [27, 480] on button "Buscar" at bounding box center [60, 496] width 66 height 33
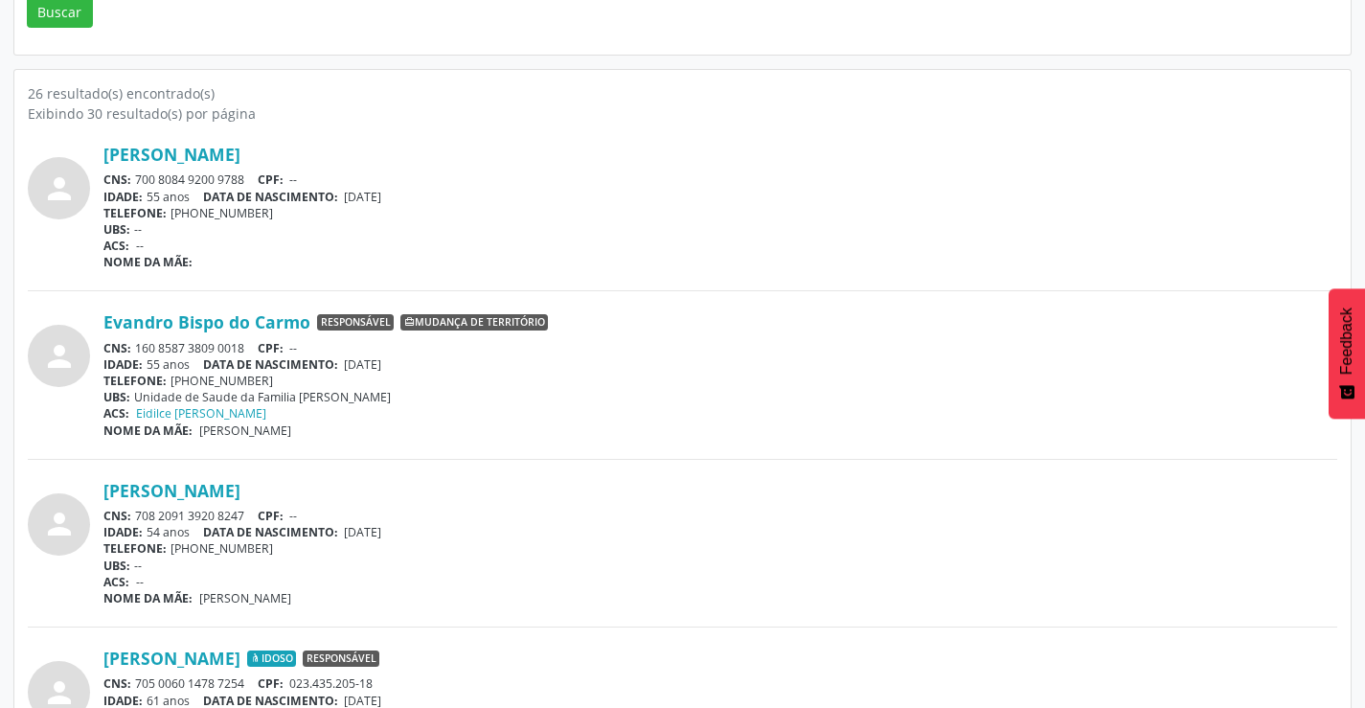
scroll to position [479, 0]
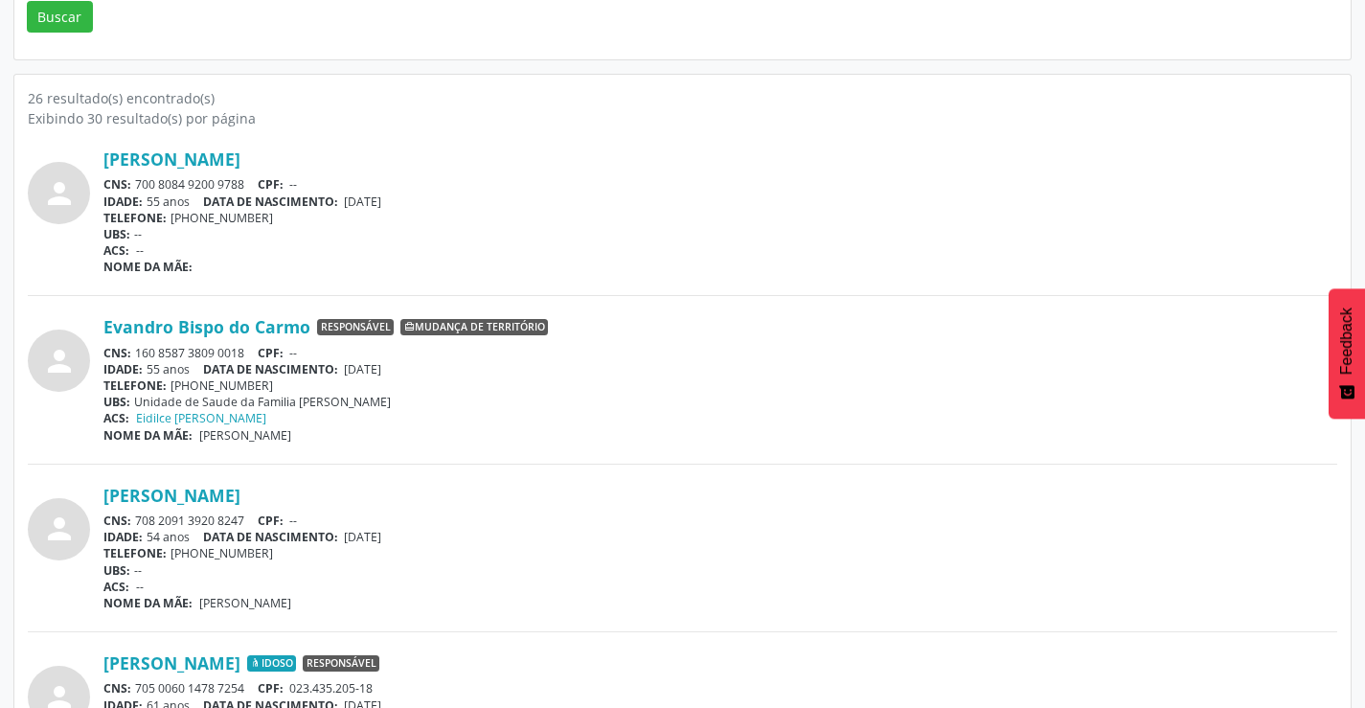
drag, startPoint x: 246, startPoint y: 177, endPoint x: 135, endPoint y: 181, distance: 111.2
click at [135, 181] on div "CNS: 700 8084 9200 9788 CPF: --" at bounding box center [720, 184] width 1234 height 16
copy div "700 8084 9200 9788"
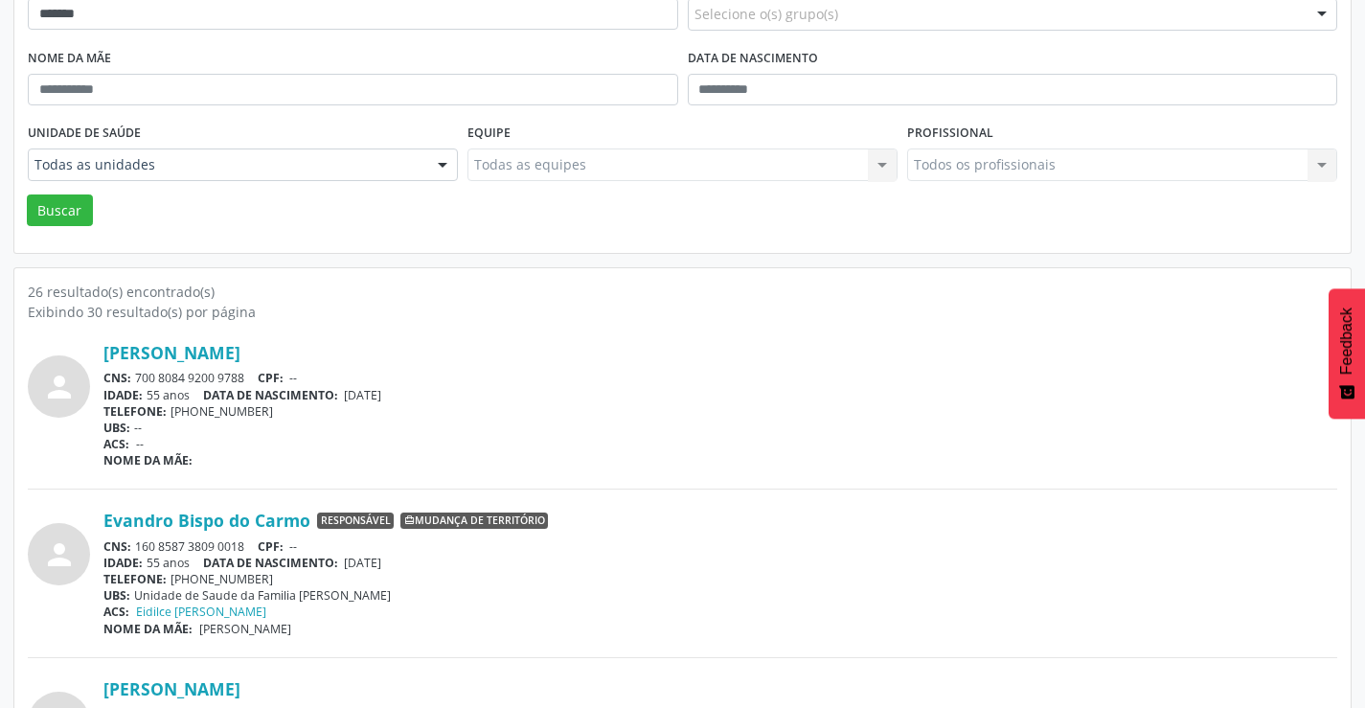
scroll to position [0, 0]
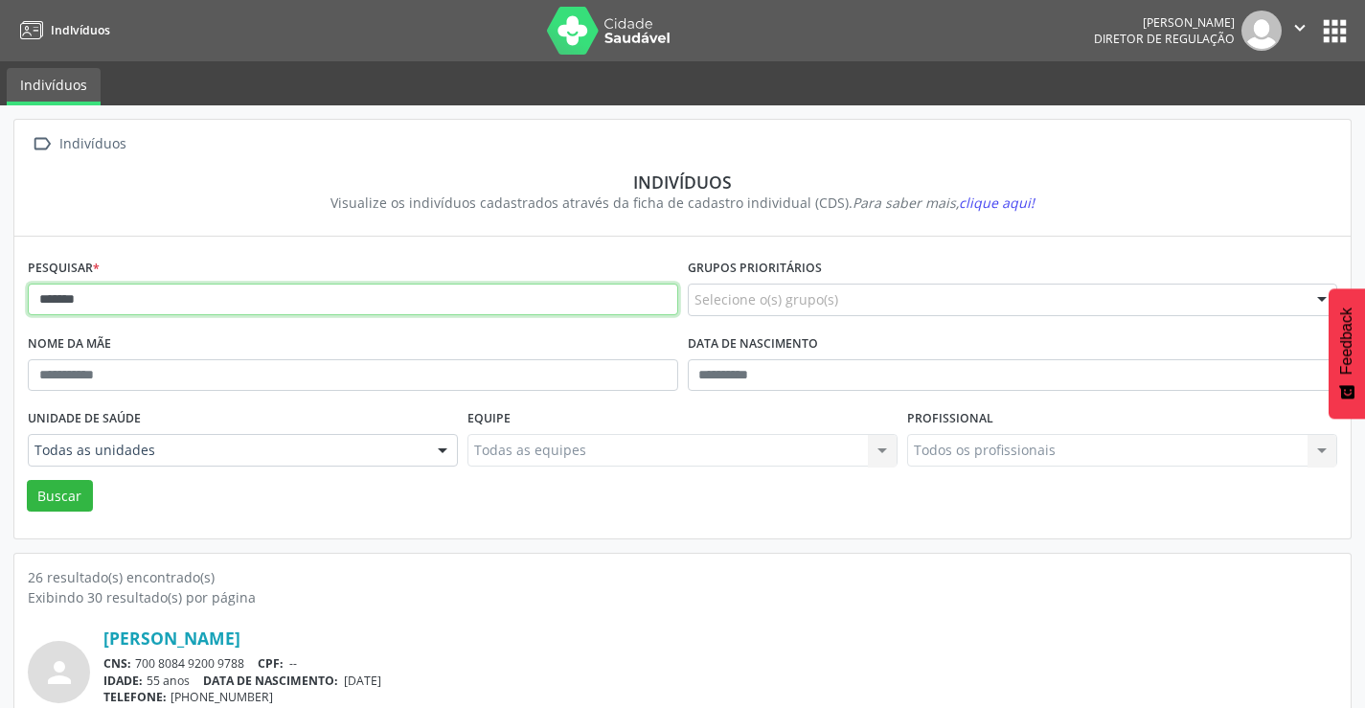
click at [391, 287] on input "*******" at bounding box center [353, 300] width 650 height 33
type input "*"
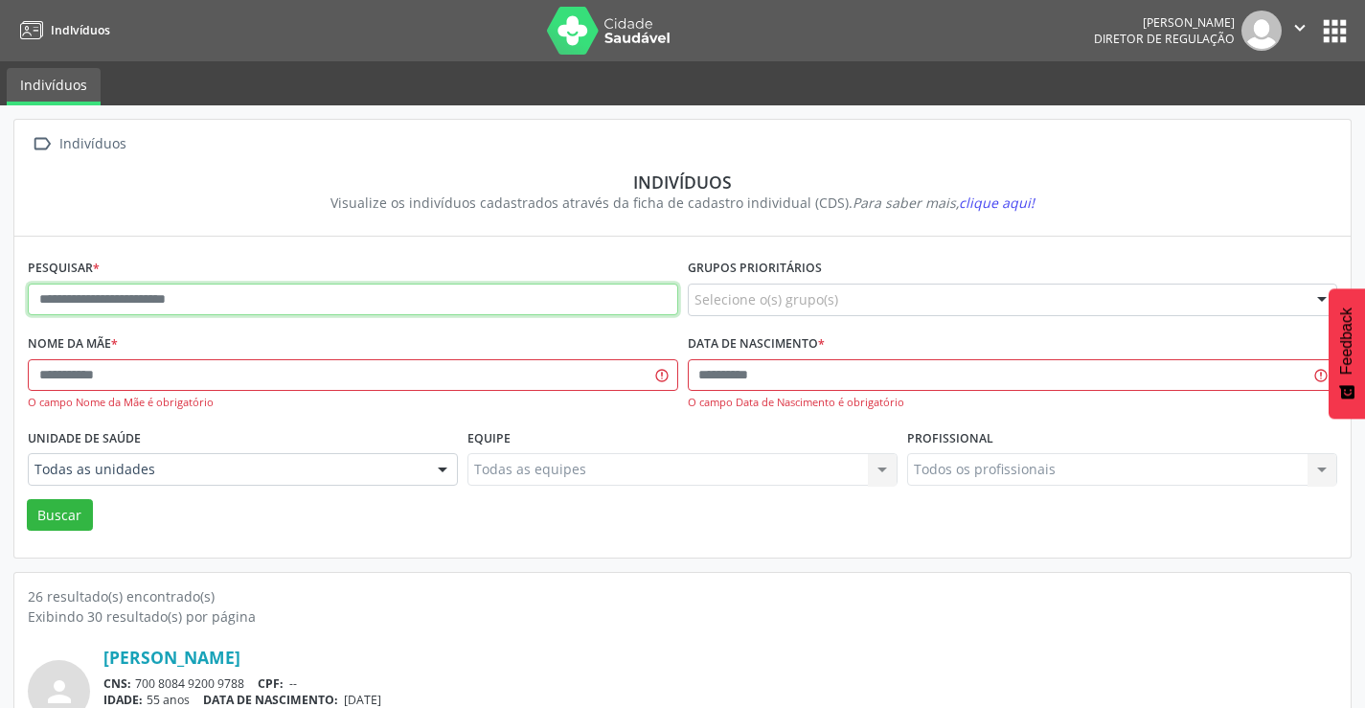
drag, startPoint x: 347, startPoint y: 287, endPoint x: 344, endPoint y: 298, distance: 10.9
click at [345, 294] on input "text" at bounding box center [353, 300] width 650 height 33
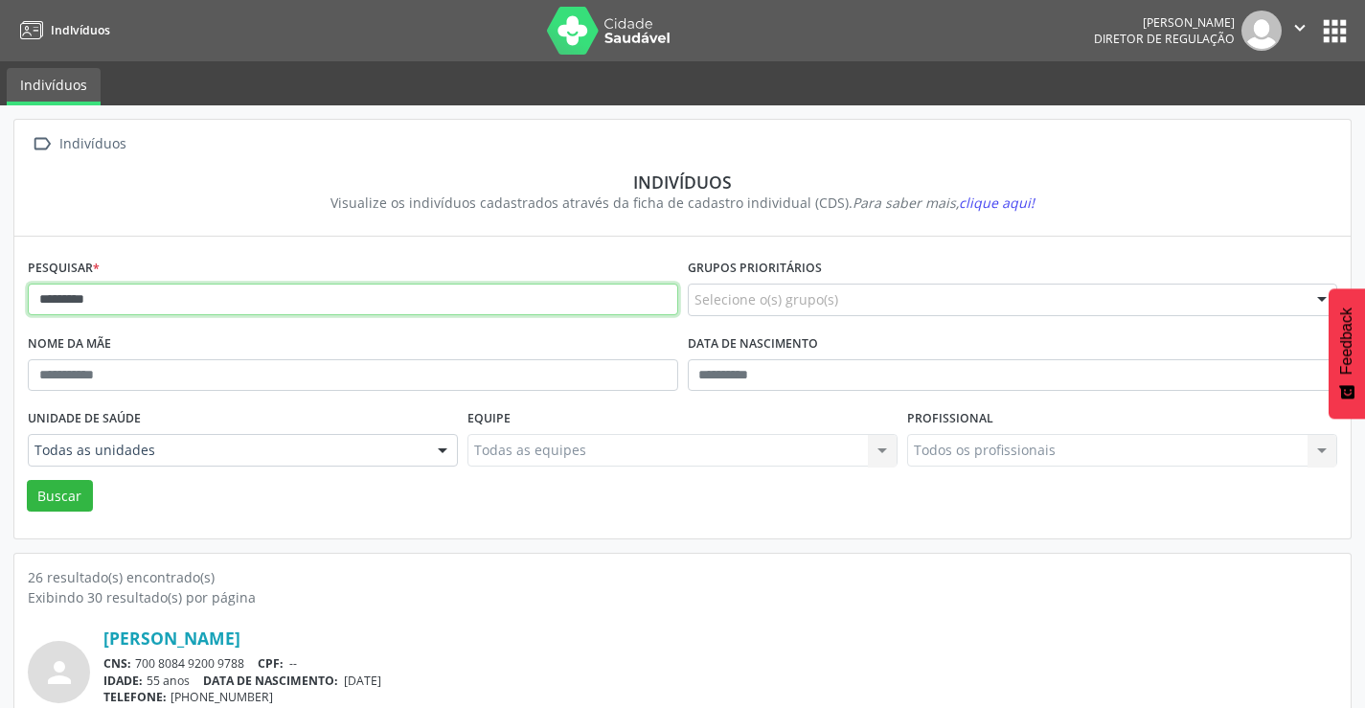
click at [27, 480] on button "Buscar" at bounding box center [60, 496] width 66 height 33
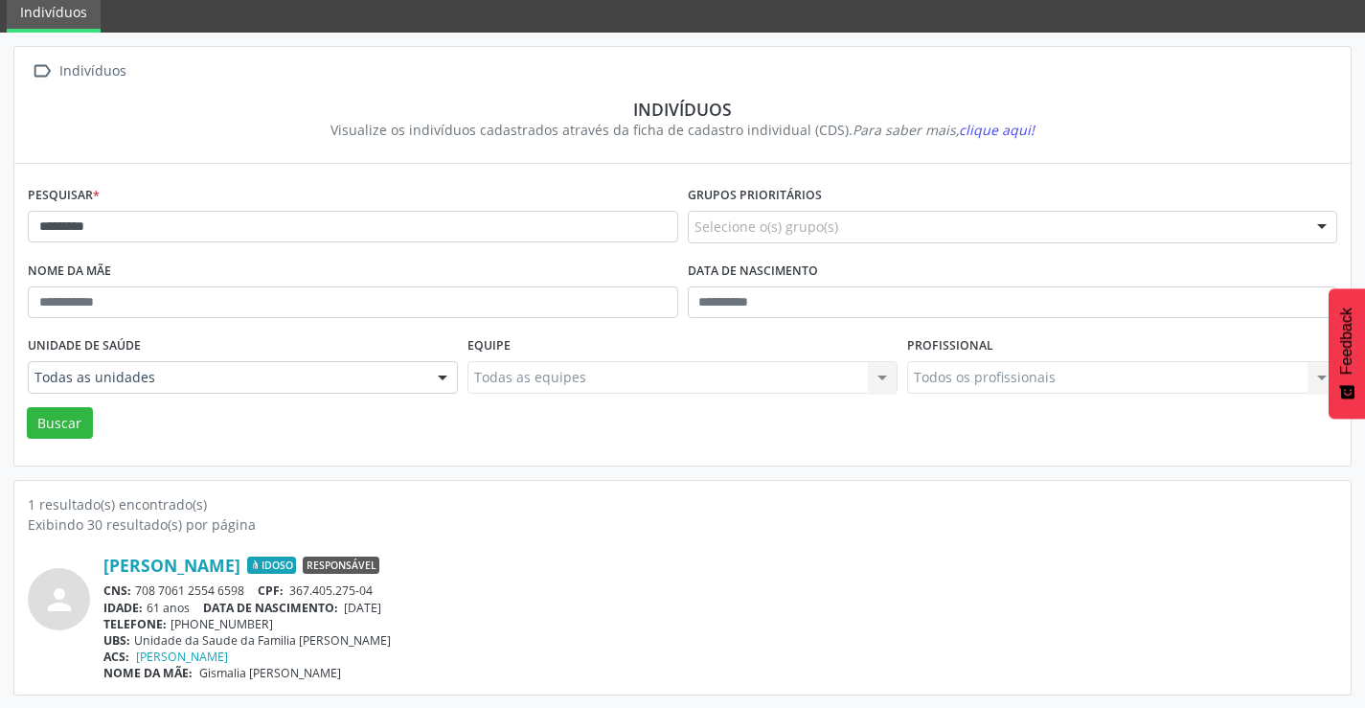
scroll to position [74, 0]
drag, startPoint x: 247, startPoint y: 590, endPoint x: 138, endPoint y: 594, distance: 109.3
click at [138, 594] on div "CNS: 708 7061 2554 6598 CPF: 367.405.275-04" at bounding box center [720, 589] width 1234 height 16
copy div "708 7061 2554 6598"
click at [322, 215] on input "*********" at bounding box center [353, 226] width 650 height 33
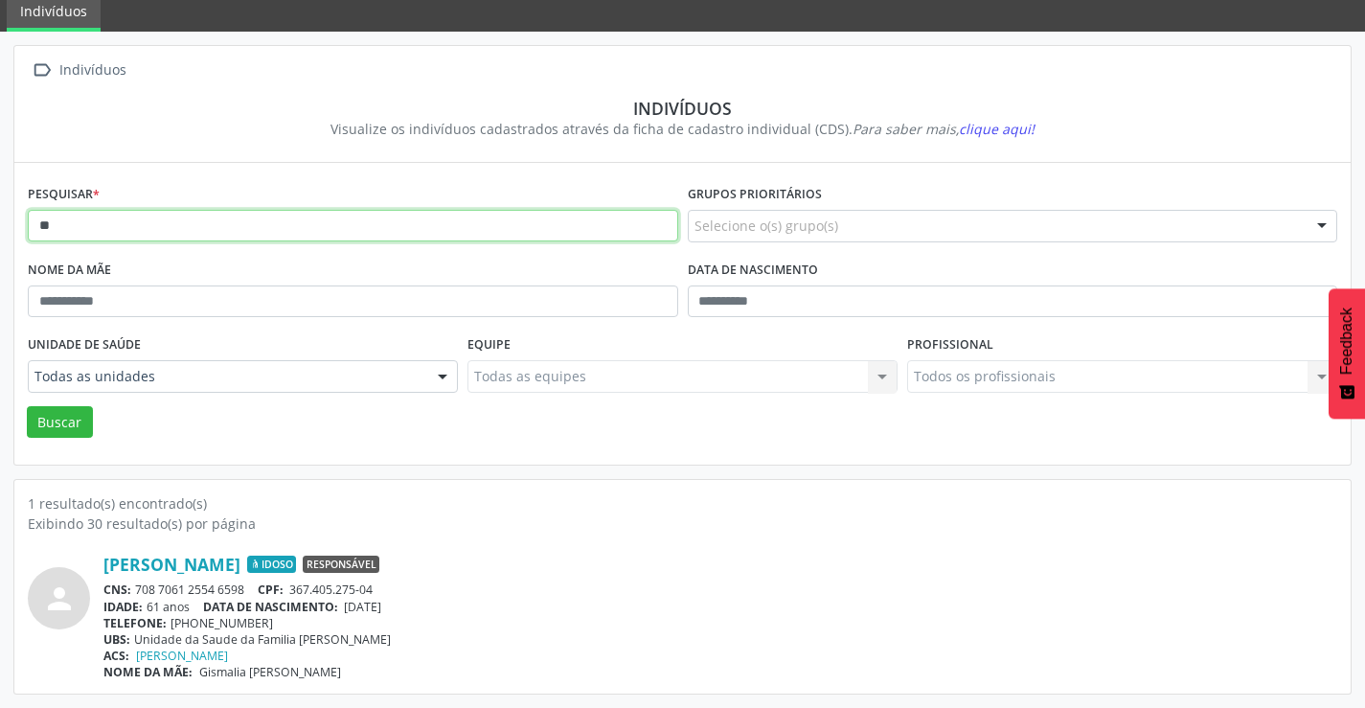
type input "*"
click at [27, 406] on button "Buscar" at bounding box center [60, 422] width 66 height 33
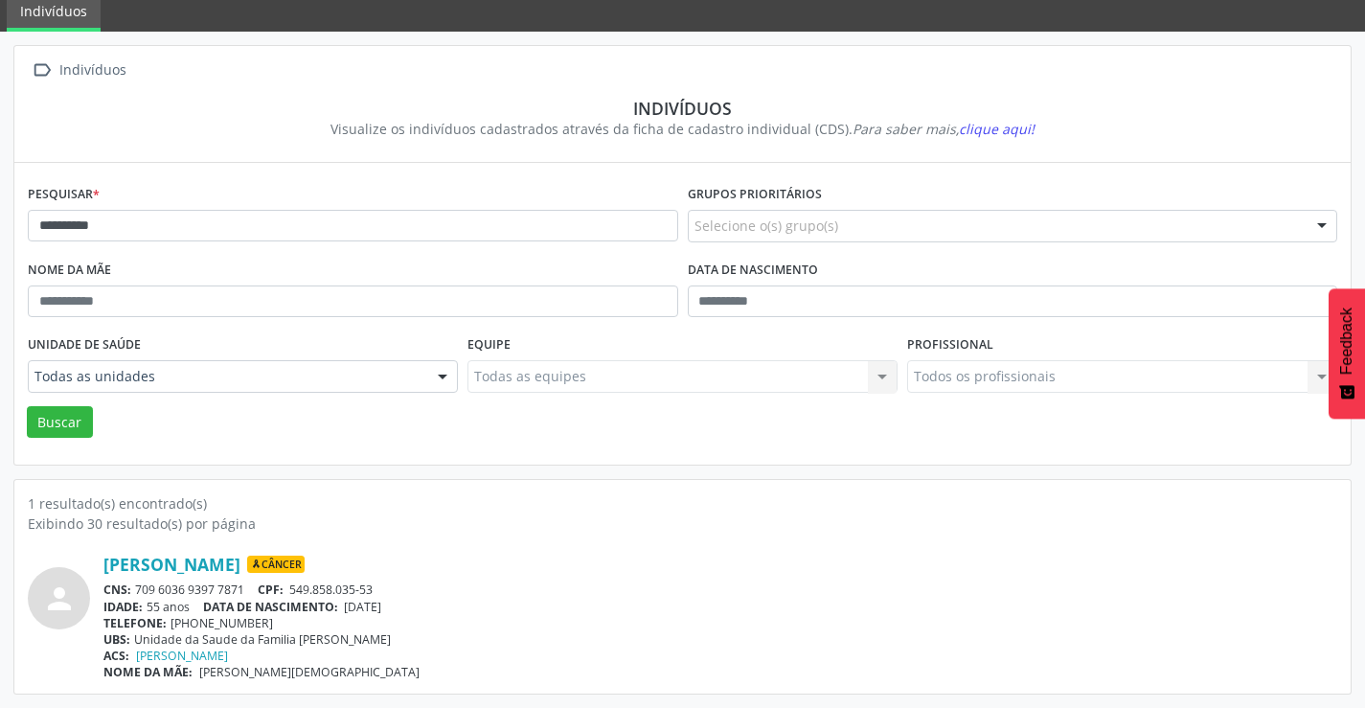
drag, startPoint x: 245, startPoint y: 587, endPoint x: 141, endPoint y: 583, distance: 104.5
click at [141, 583] on div "CNS: 709 6036 9397 7871 CPF: 549.858.035-53" at bounding box center [720, 589] width 1234 height 16
click at [426, 555] on div "[PERSON_NAME] Câncer" at bounding box center [720, 564] width 1234 height 21
drag, startPoint x: 248, startPoint y: 590, endPoint x: 132, endPoint y: 591, distance: 115.9
click at [132, 591] on div "CNS: 709 6036 9397 7871 CPF: 549.858.035-53" at bounding box center [720, 589] width 1234 height 16
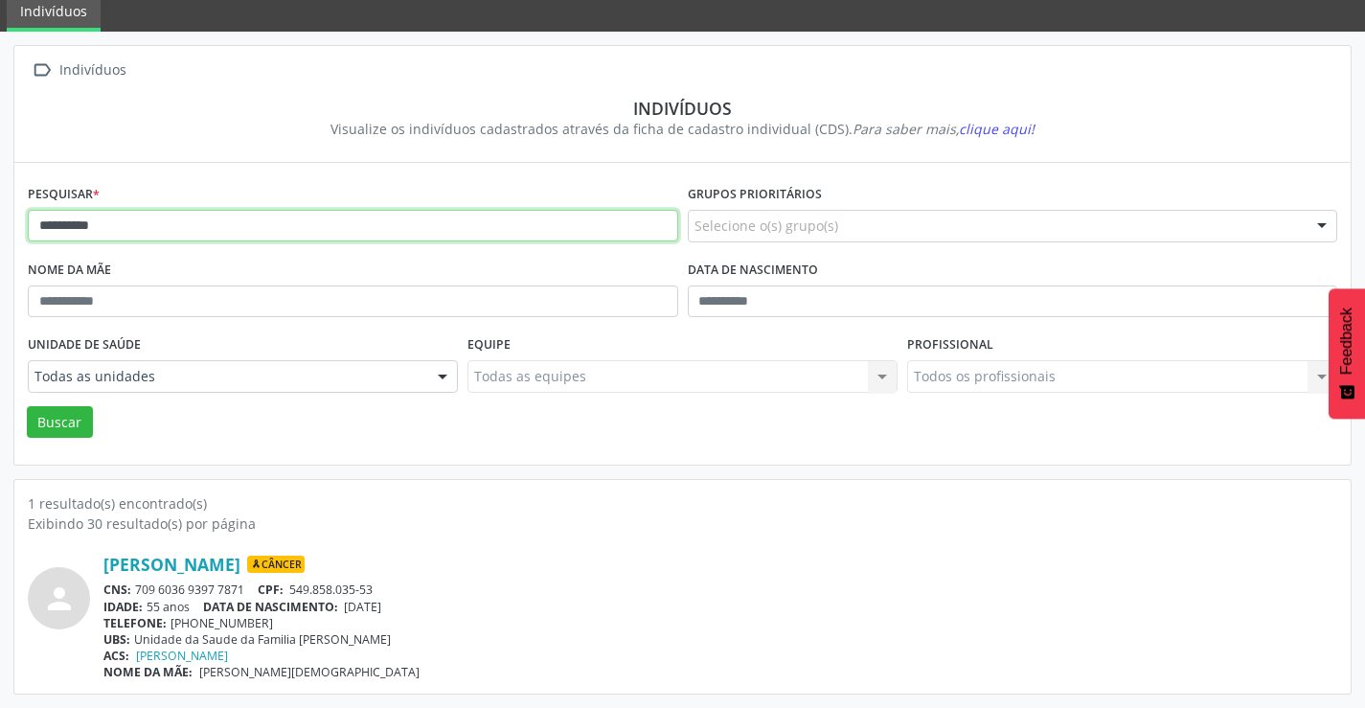
click at [154, 227] on input "**********" at bounding box center [353, 226] width 650 height 33
type input "*"
click at [27, 406] on button "Buscar" at bounding box center [60, 422] width 66 height 33
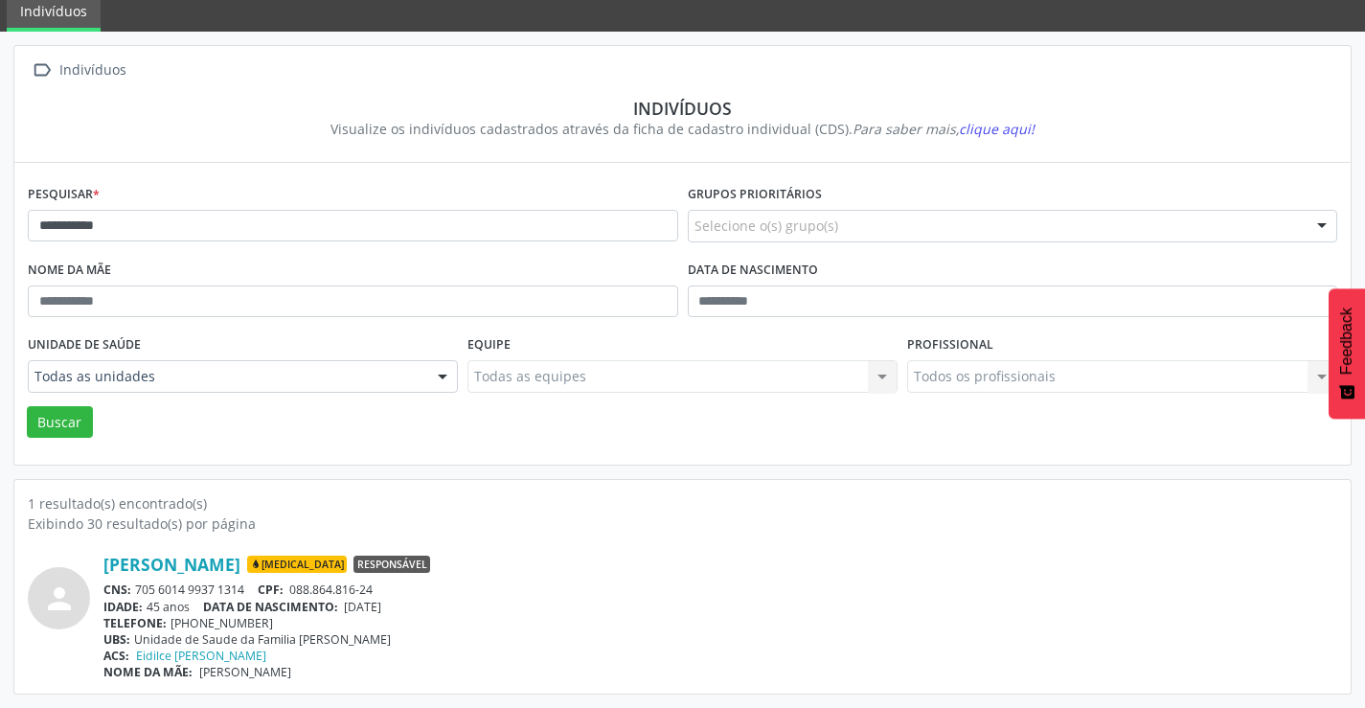
drag, startPoint x: 253, startPoint y: 586, endPoint x: 137, endPoint y: 592, distance: 116.0
click at [137, 592] on div "CNS: 705 6014 9937 1314 CPF: 088.864.816-24" at bounding box center [720, 589] width 1234 height 16
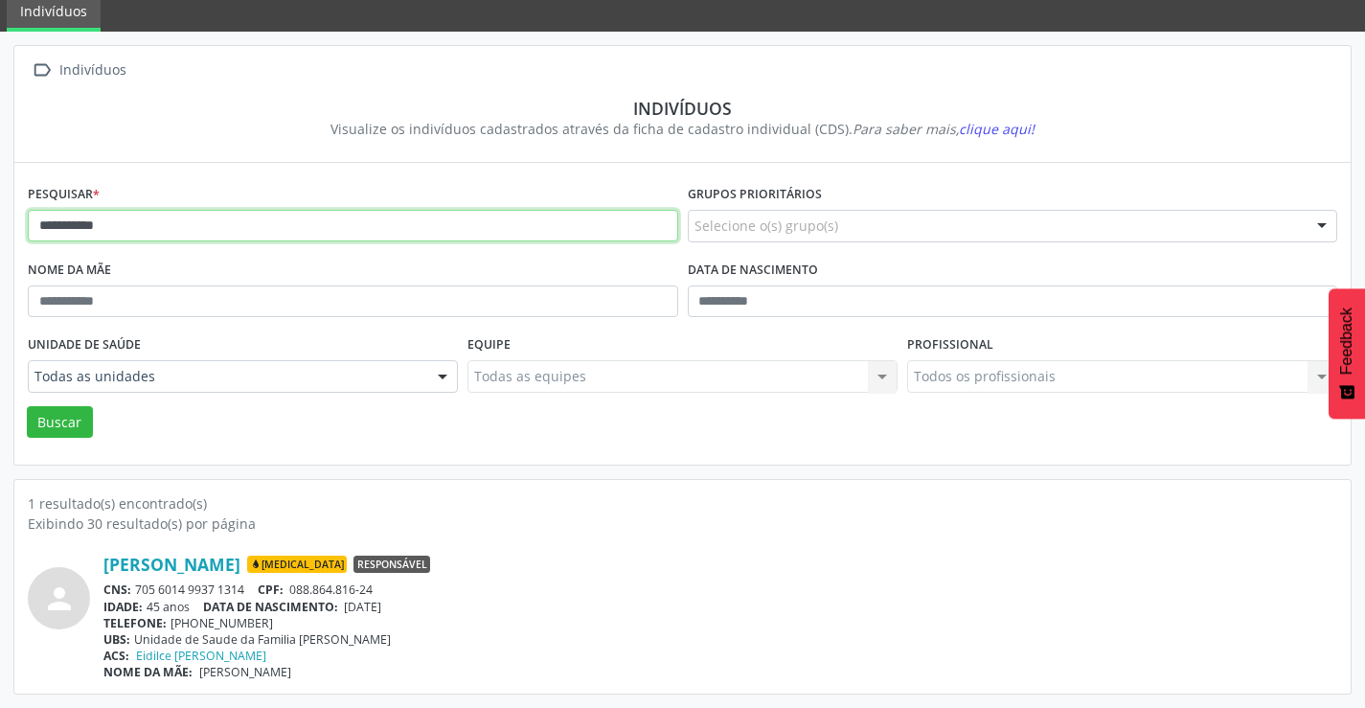
click at [245, 234] on input "**********" at bounding box center [353, 226] width 650 height 33
type input "*"
type input "*********"
click at [27, 406] on button "Buscar" at bounding box center [60, 422] width 66 height 33
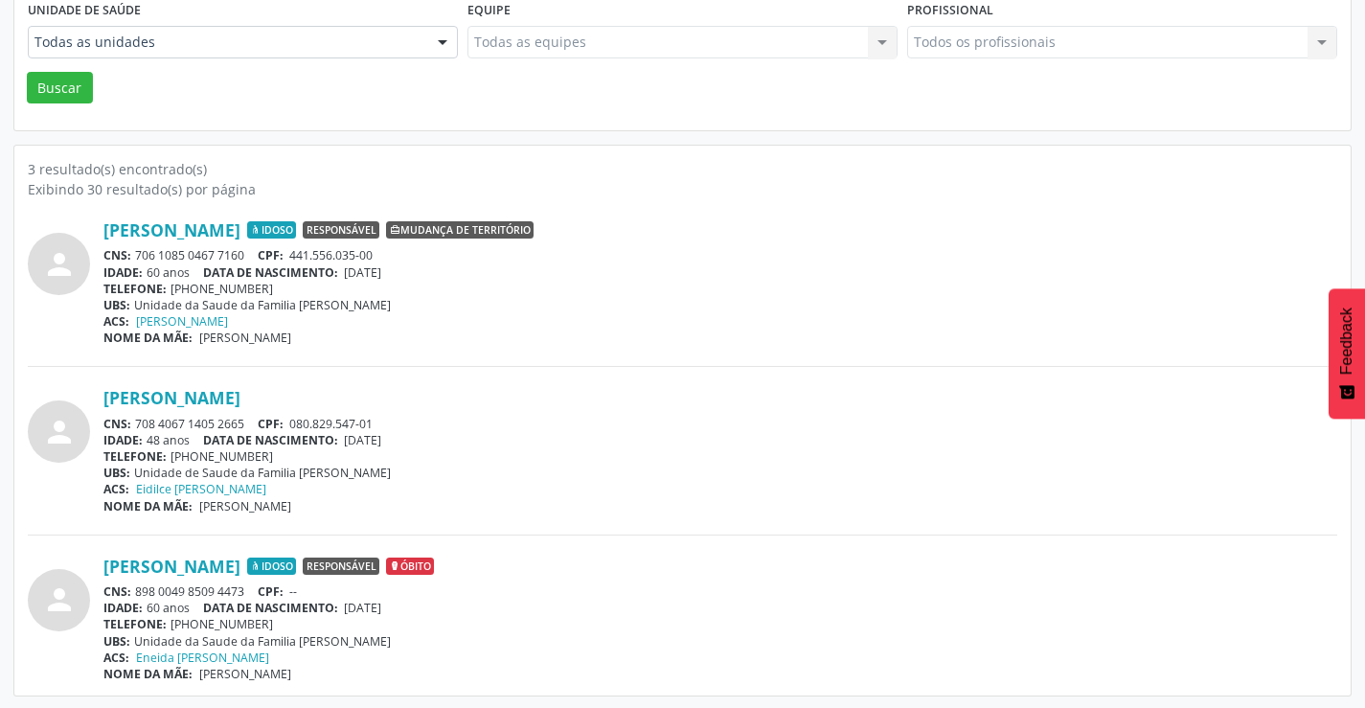
scroll to position [410, 0]
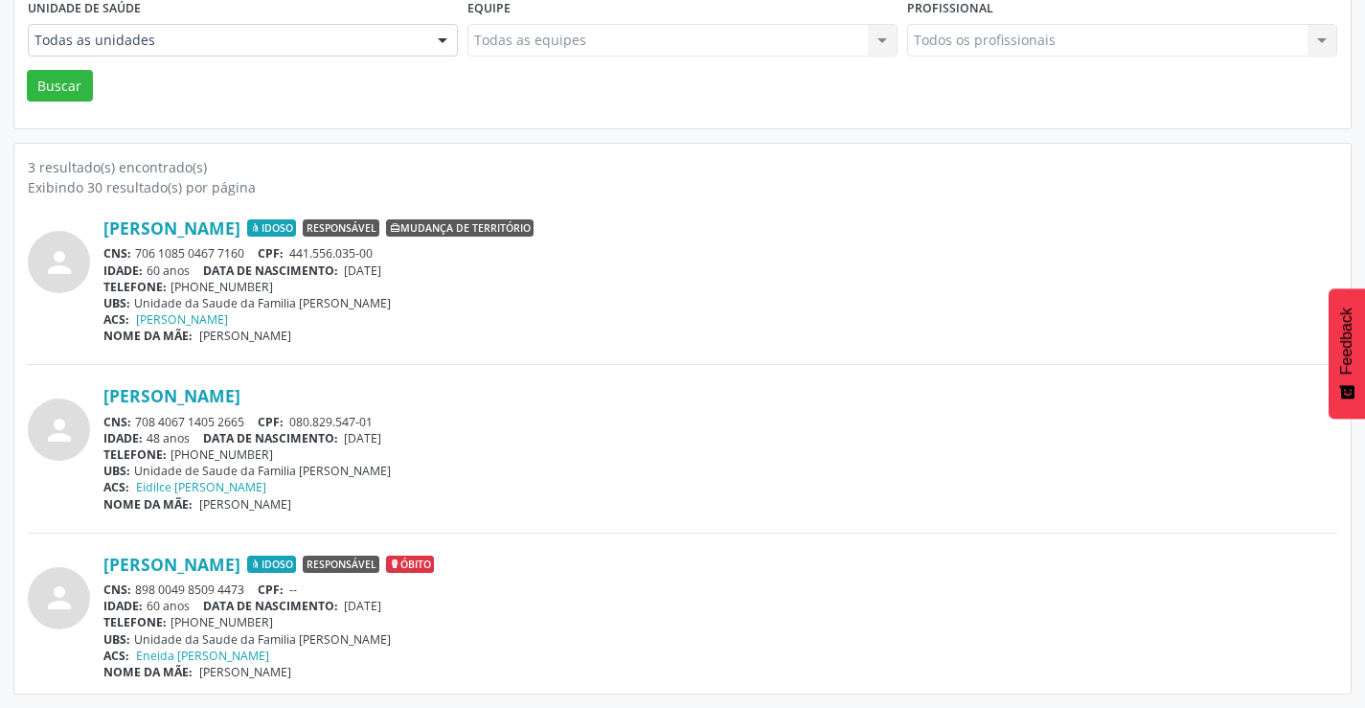
drag, startPoint x: 248, startPoint y: 587, endPoint x: 133, endPoint y: 580, distance: 115.1
click at [133, 580] on div "[PERSON_NAME] Idoso Responsável Óbito CNS: 898 0049 8509 4473 CPF: -- IDADE: 60…" at bounding box center [720, 617] width 1234 height 126
